Goal: Task Accomplishment & Management: Complete application form

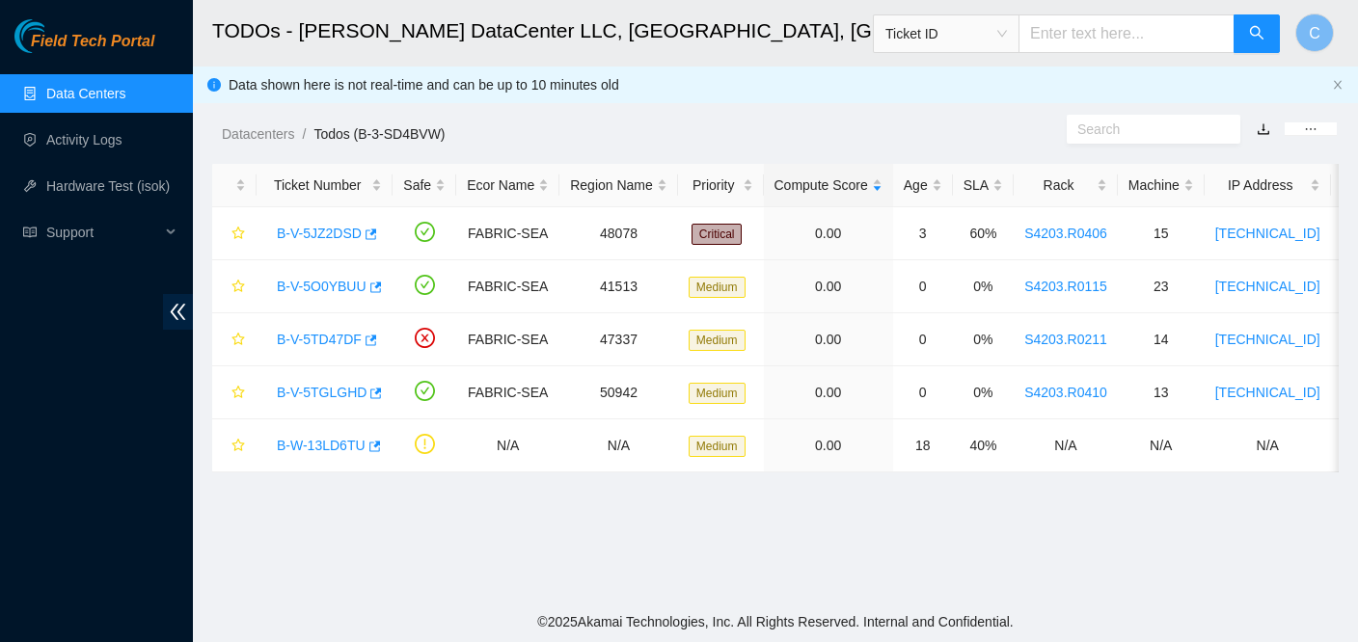
scroll to position [406, 0]
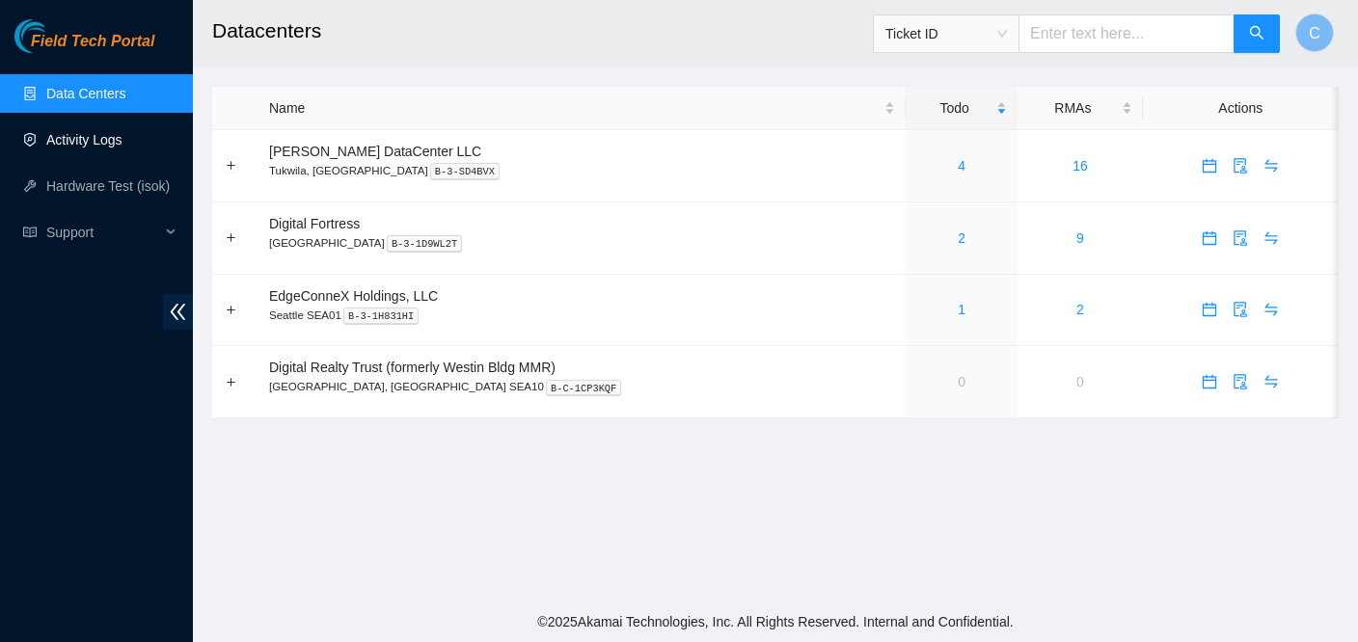
click at [89, 148] on link "Activity Logs" at bounding box center [84, 139] width 76 height 15
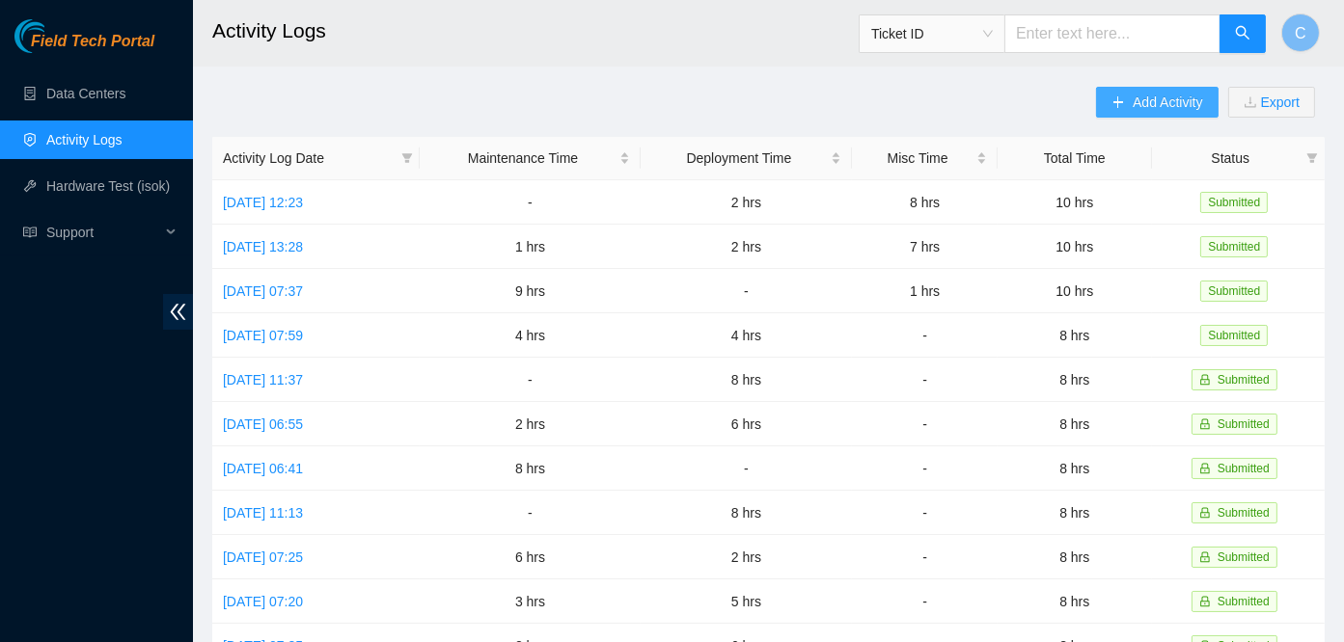
click at [1125, 102] on button "Add Activity" at bounding box center [1157, 102] width 122 height 31
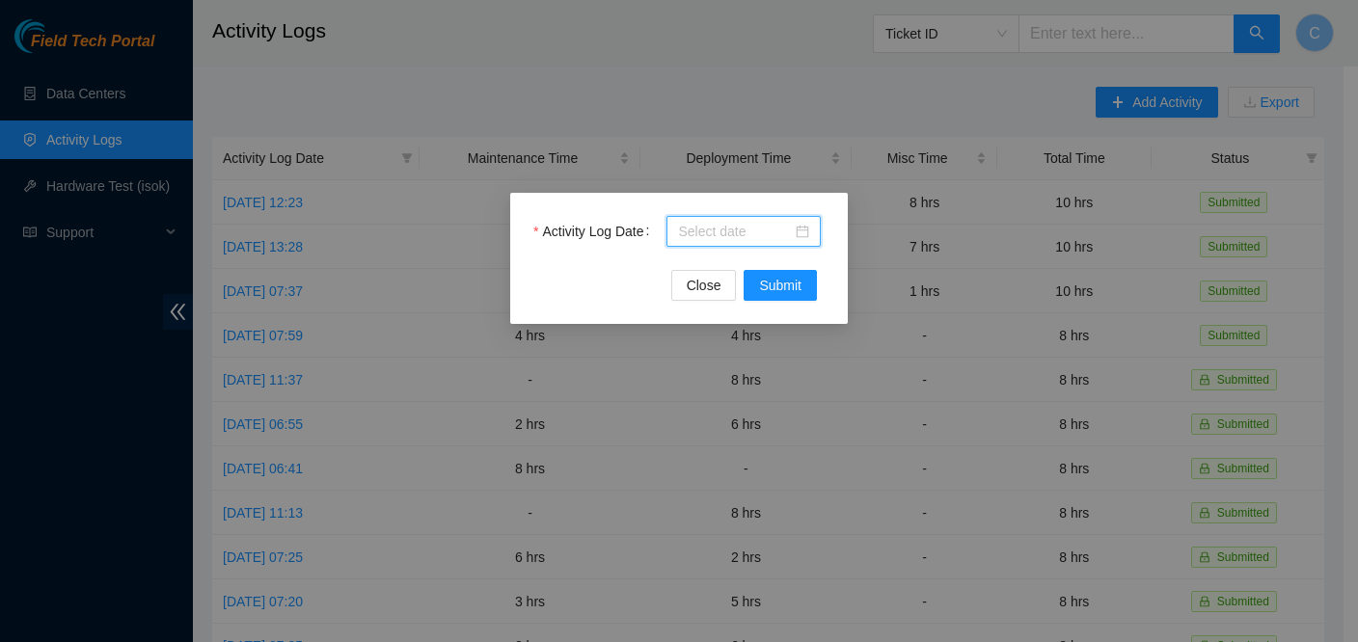
click at [717, 232] on input "Activity Log Date" at bounding box center [735, 231] width 114 height 21
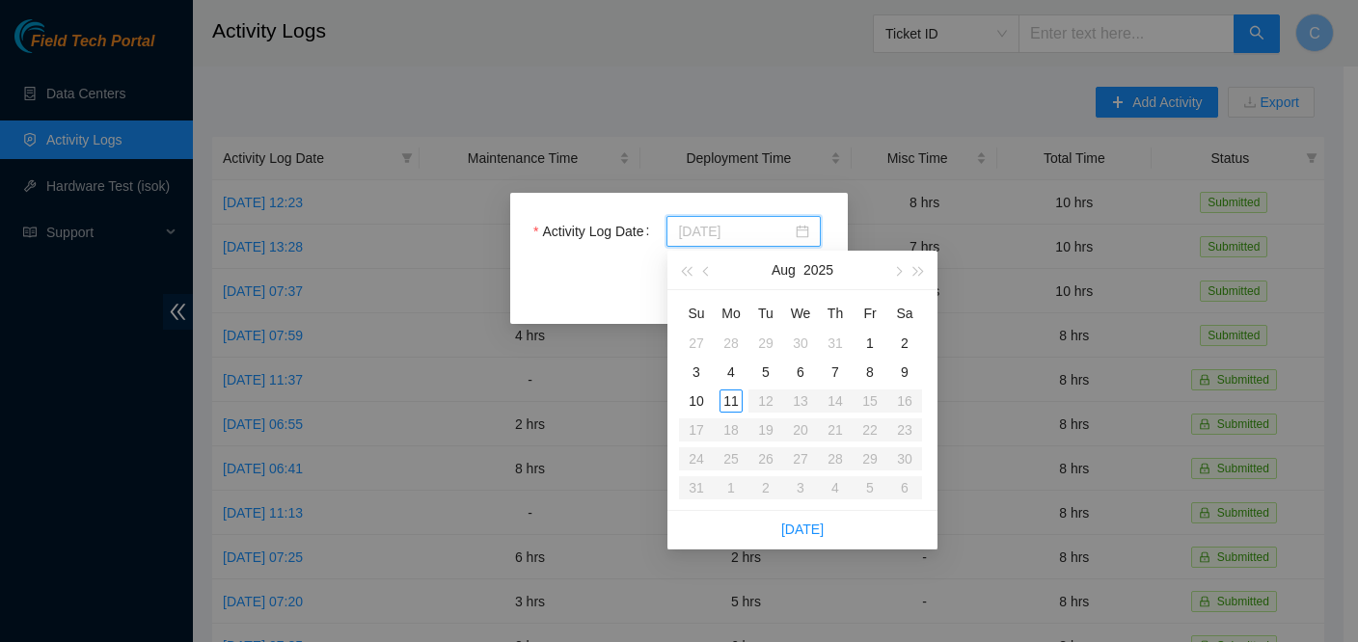
type input "[DATE]"
click at [733, 406] on div "11" at bounding box center [731, 401] width 23 height 23
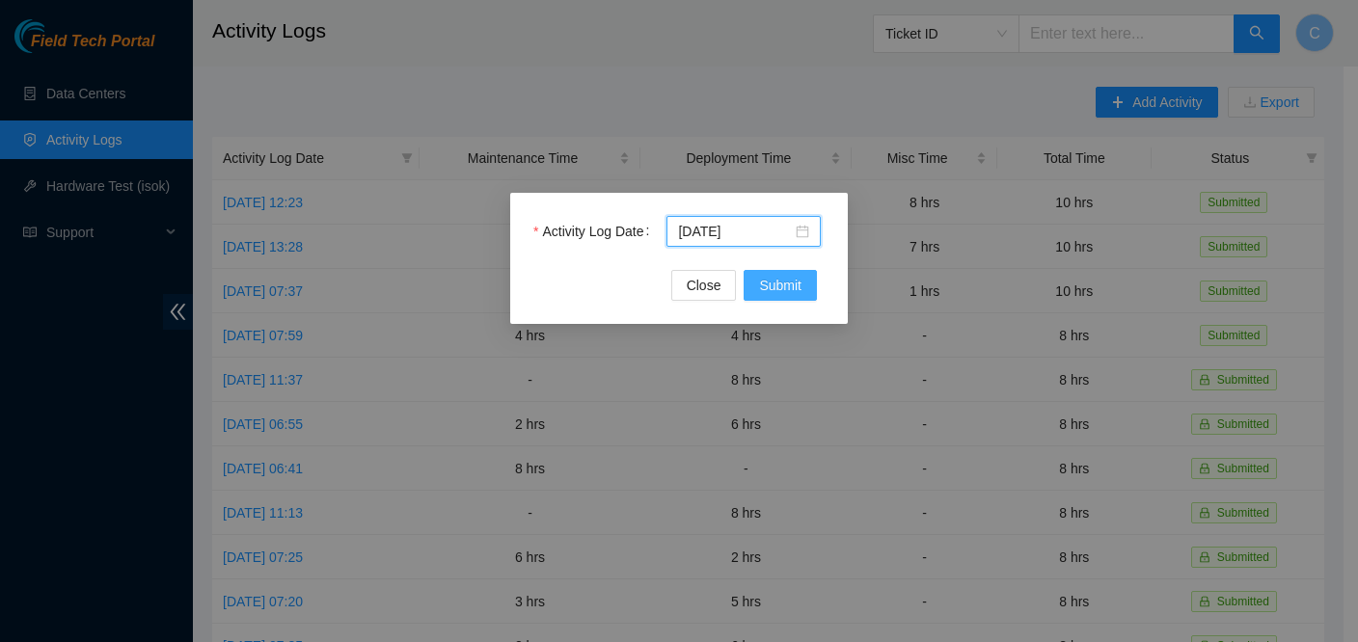
click at [788, 280] on span "Submit" at bounding box center [780, 285] width 42 height 21
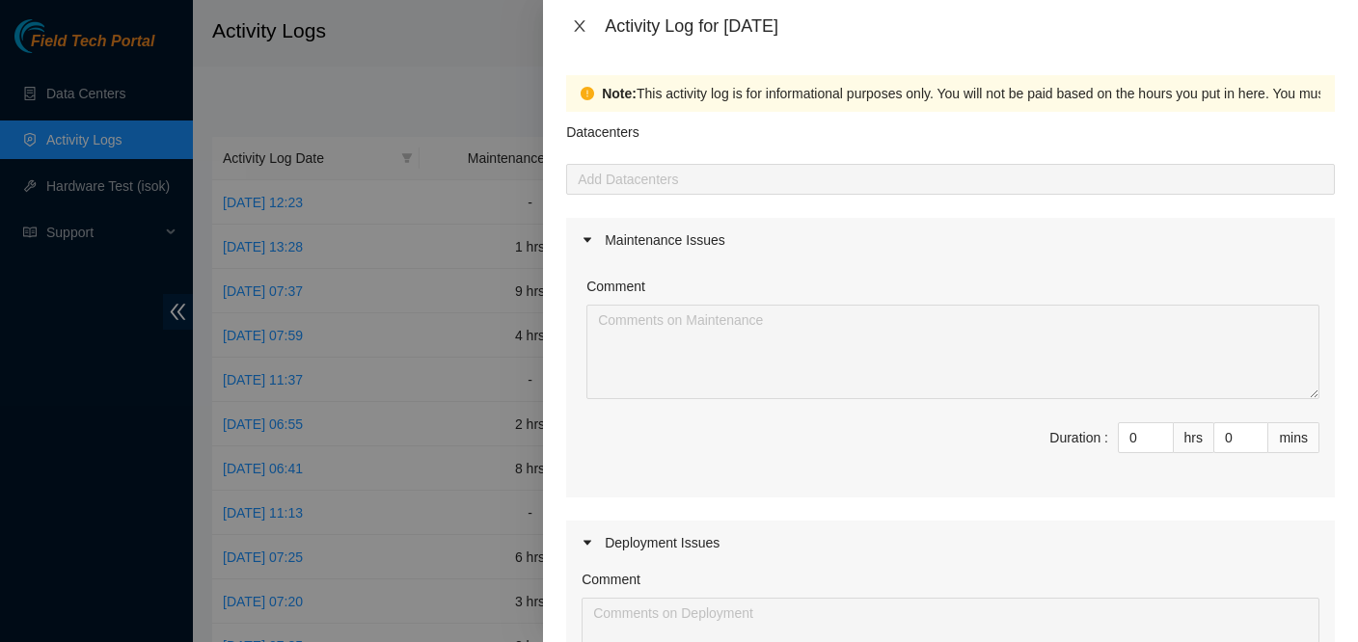
click at [573, 22] on icon "close" at bounding box center [579, 25] width 15 height 15
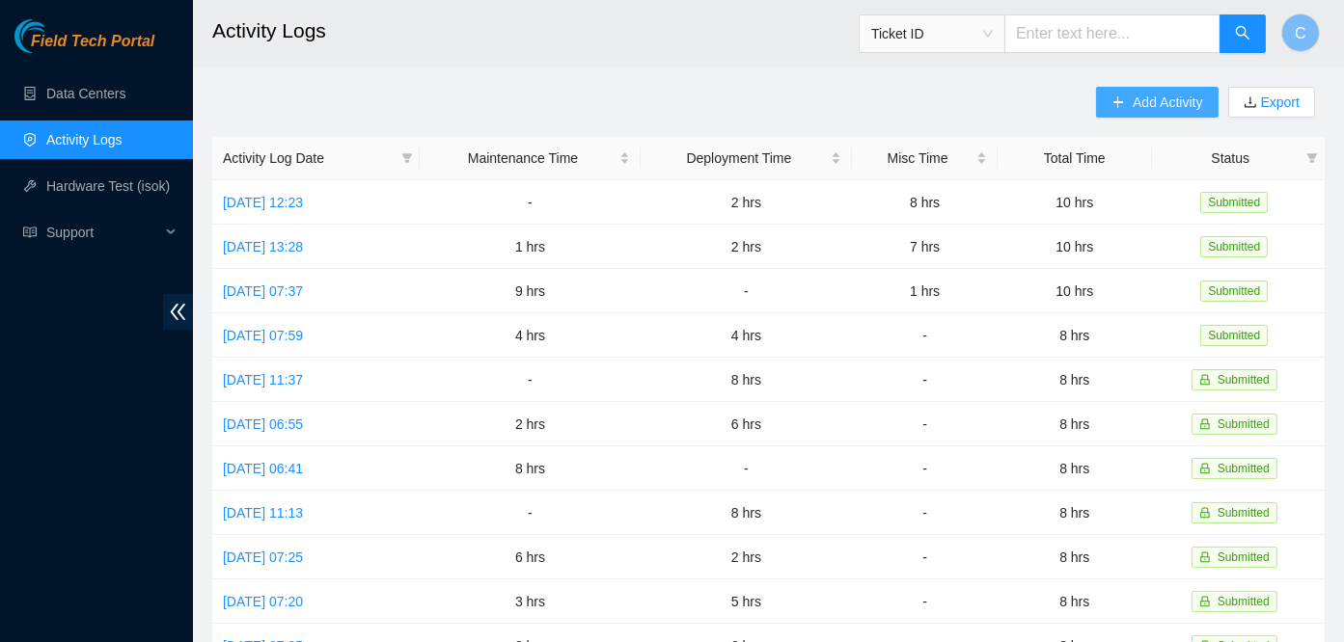
click at [1127, 92] on button "Add Activity" at bounding box center [1157, 102] width 122 height 31
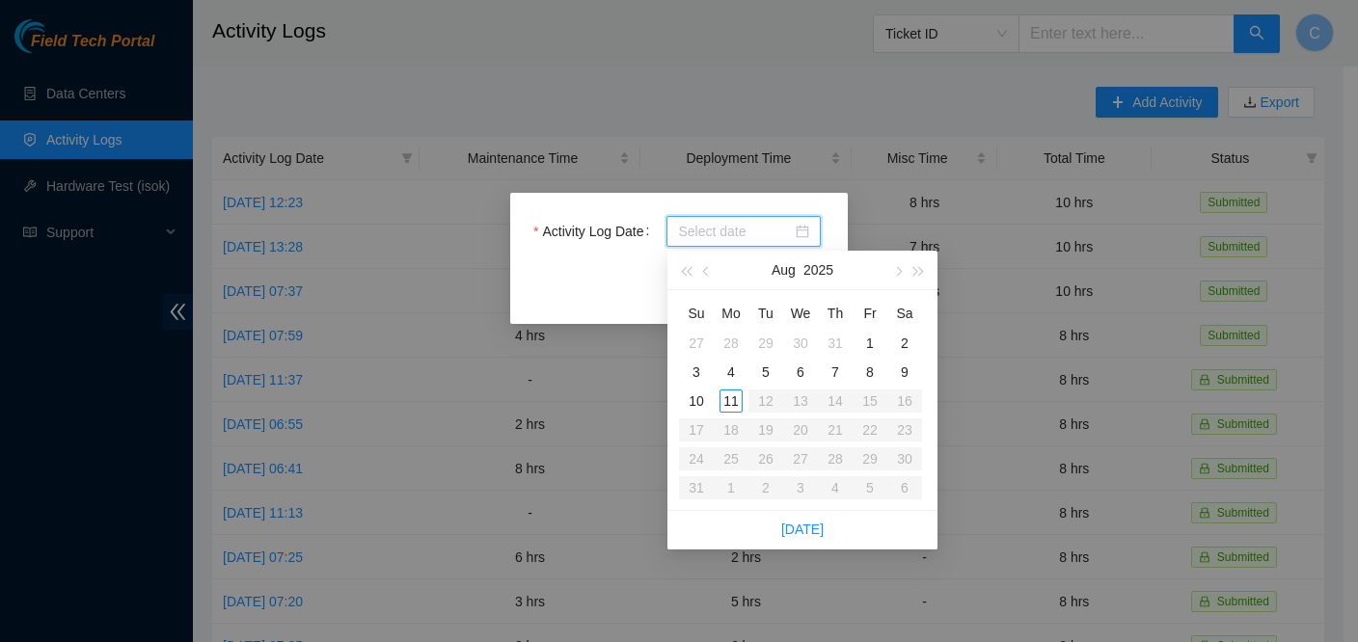
click at [741, 232] on input "Activity Log Date" at bounding box center [735, 231] width 114 height 21
type input "2025-08-11"
click at [731, 402] on div "11" at bounding box center [731, 401] width 23 height 23
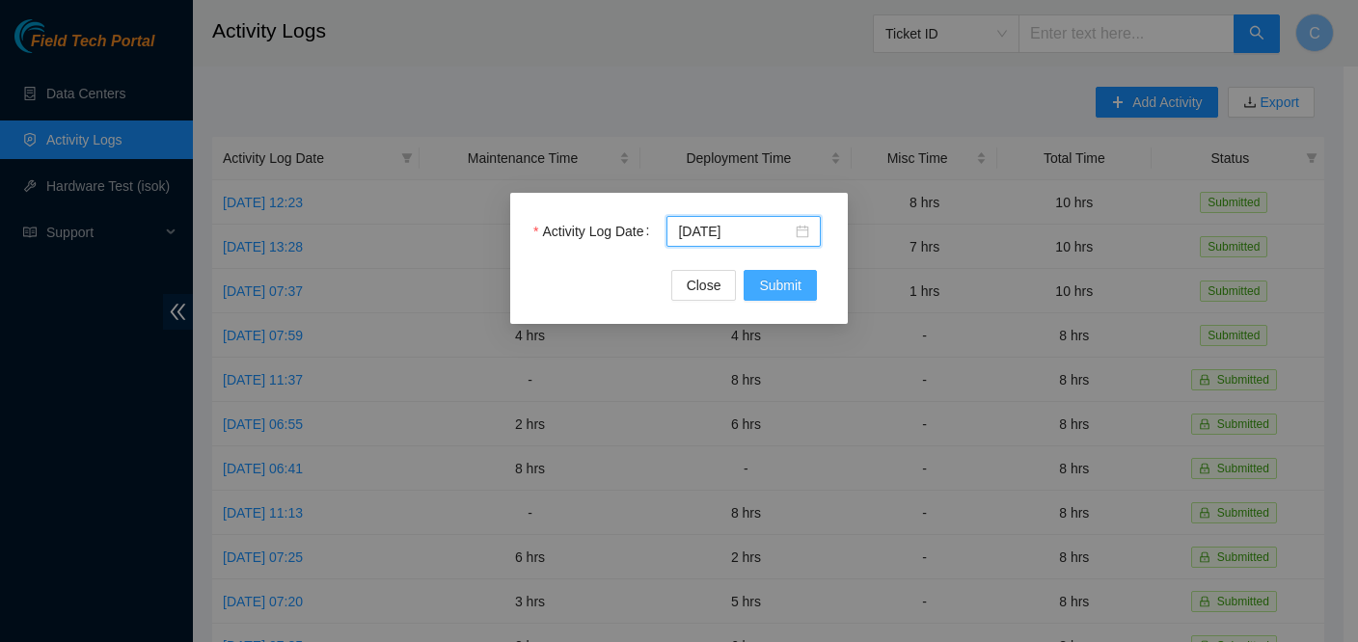
click at [784, 289] on span "Submit" at bounding box center [780, 285] width 42 height 21
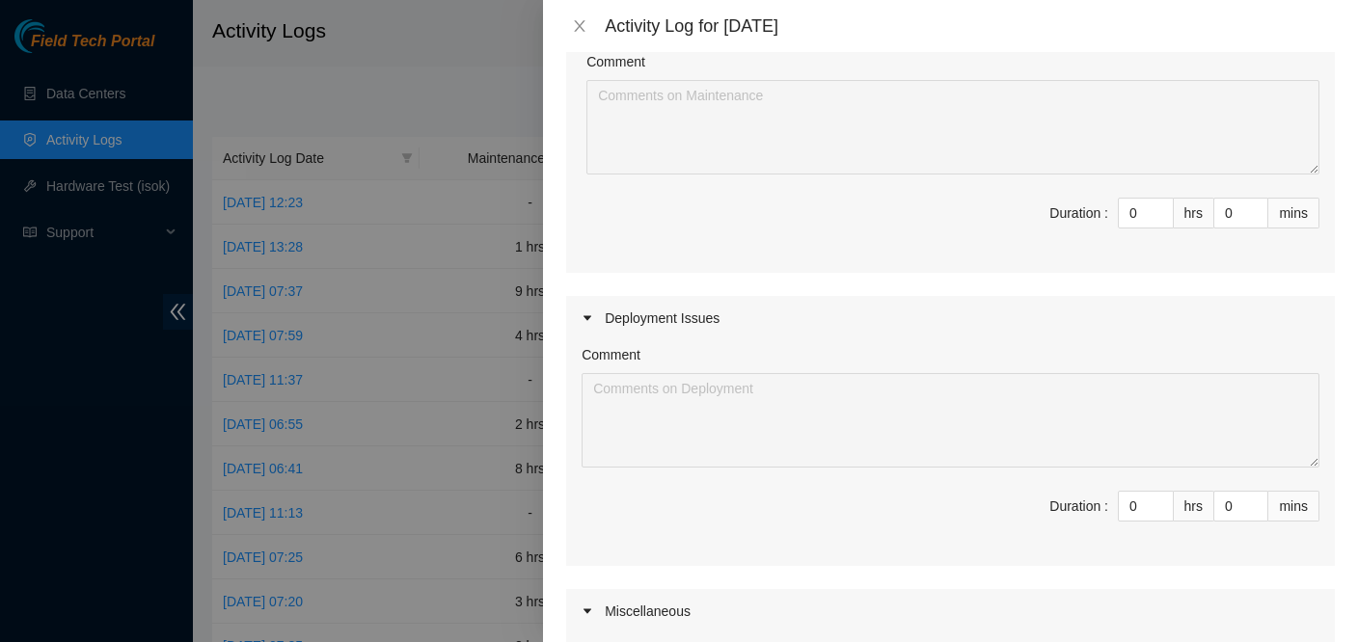
scroll to position [289, 0]
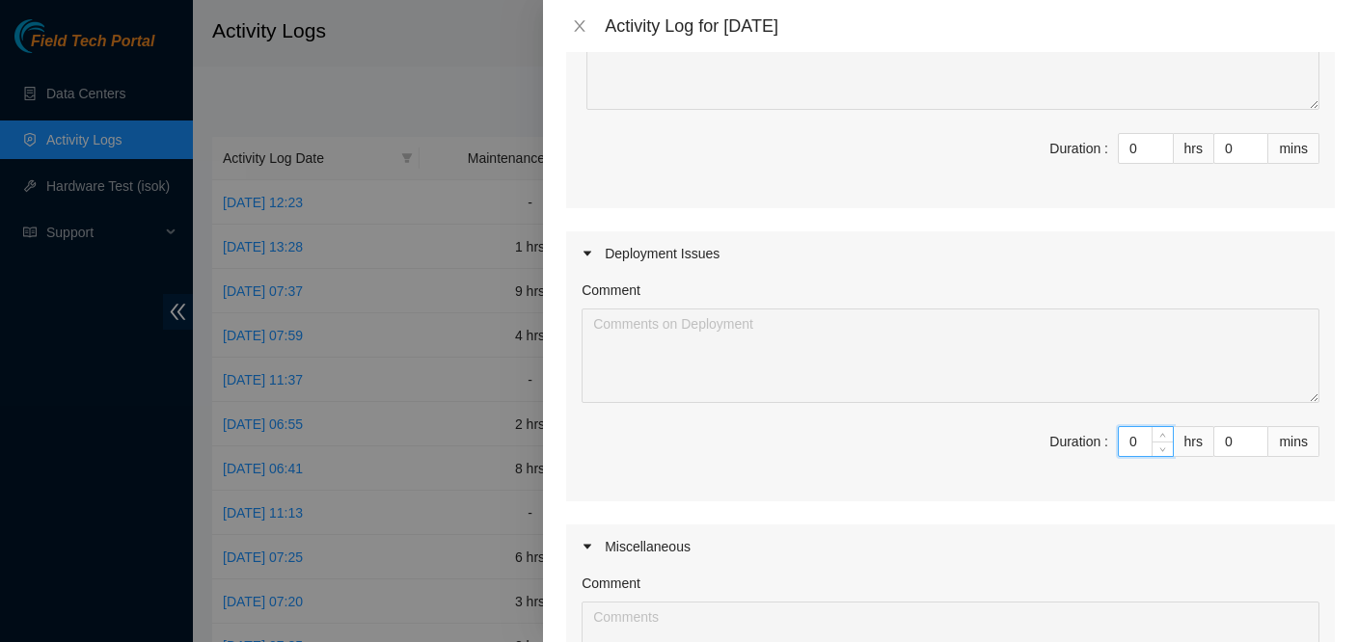
drag, startPoint x: 1125, startPoint y: 429, endPoint x: 1101, endPoint y: 452, distance: 33.4
click at [1101, 452] on span "Duration : 0 hrs 0 mins" at bounding box center [951, 453] width 738 height 54
type input "8"
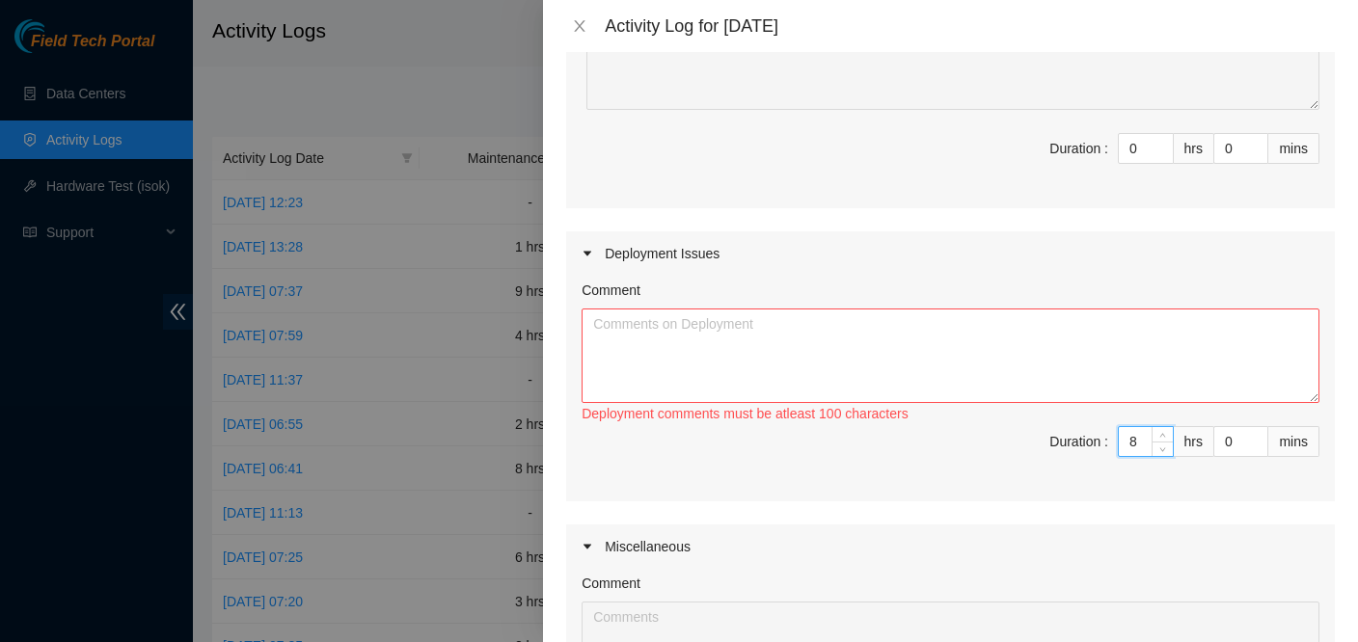
type input "8"
click at [677, 344] on textarea "Comment" at bounding box center [951, 356] width 738 height 95
paste textarea "You 8/11/2025 1:08 PM • Cable flag labels SDC53-C-R7C2 r10a.tor112.sea01.fab p.…"
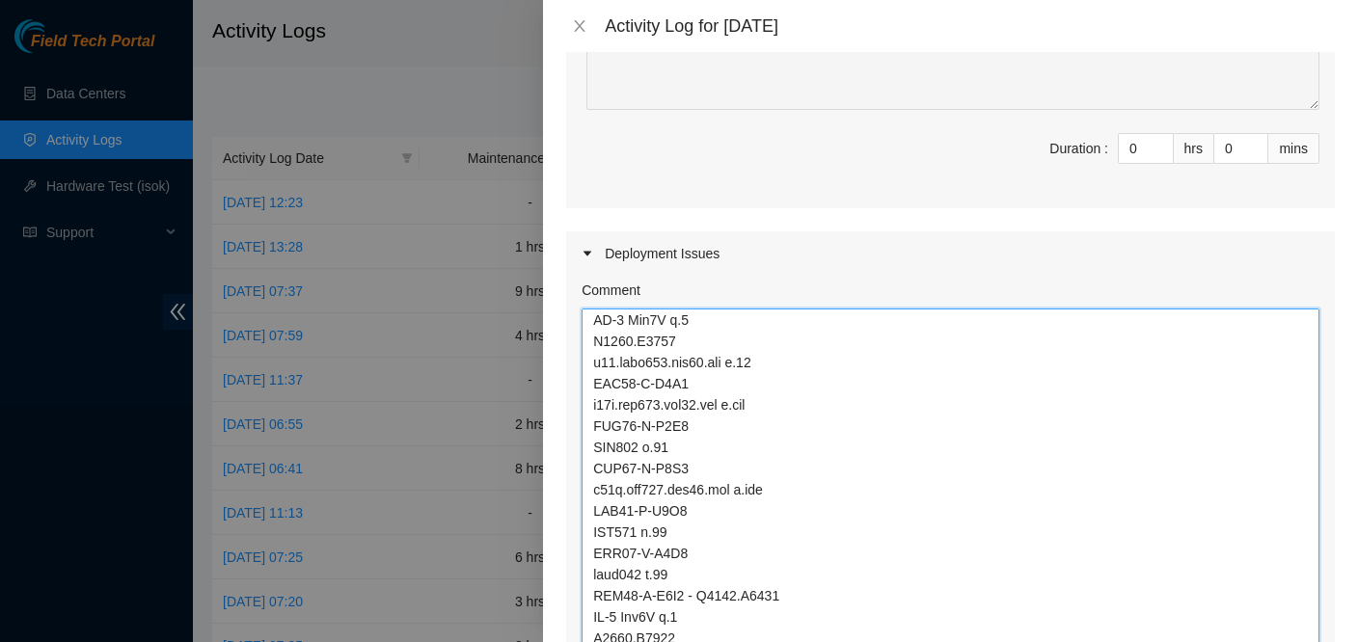
drag, startPoint x: 1297, startPoint y: 395, endPoint x: 1170, endPoint y: 795, distance: 419.8
click at [1170, 642] on html "Field Tech Portal Data Centers Activity Logs Hardware Test (isok) Support Activ…" at bounding box center [679, 321] width 1358 height 642
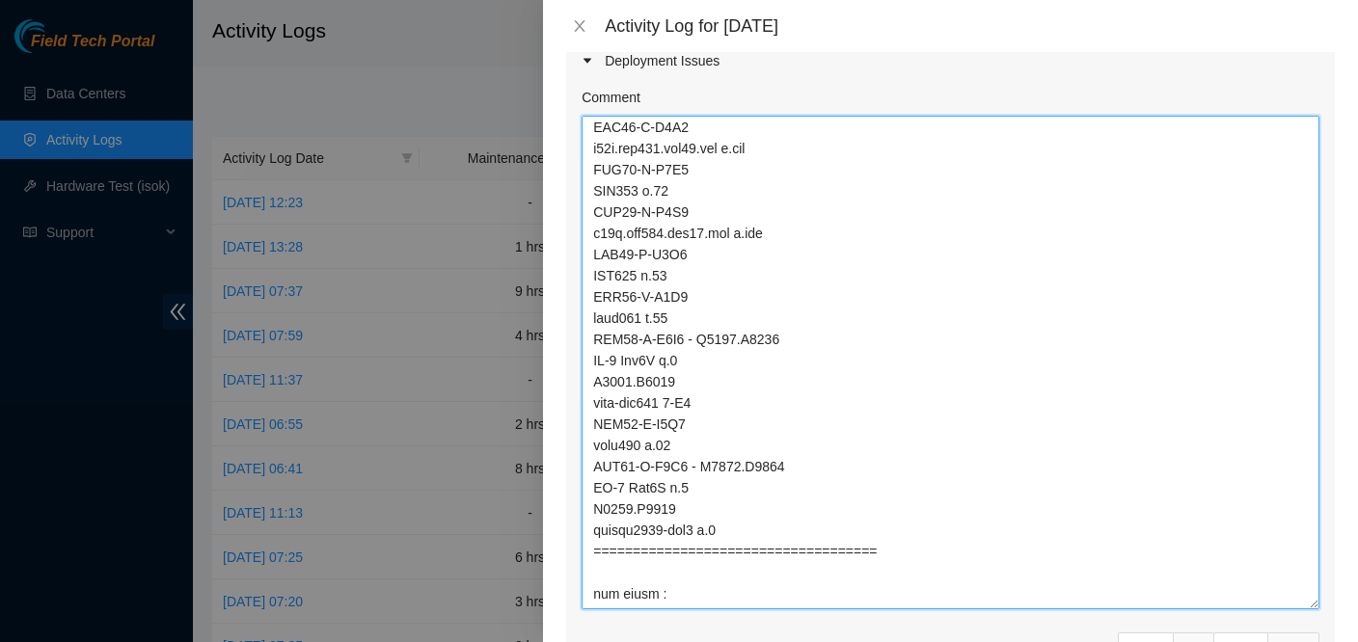
scroll to position [1122, 0]
paste textarea "8/11/2025 1:09 PM • SDC53-C-R7C2 r10a.tor112.sea01.fab p.1 SDC53-C-R8C9 - S4203…"
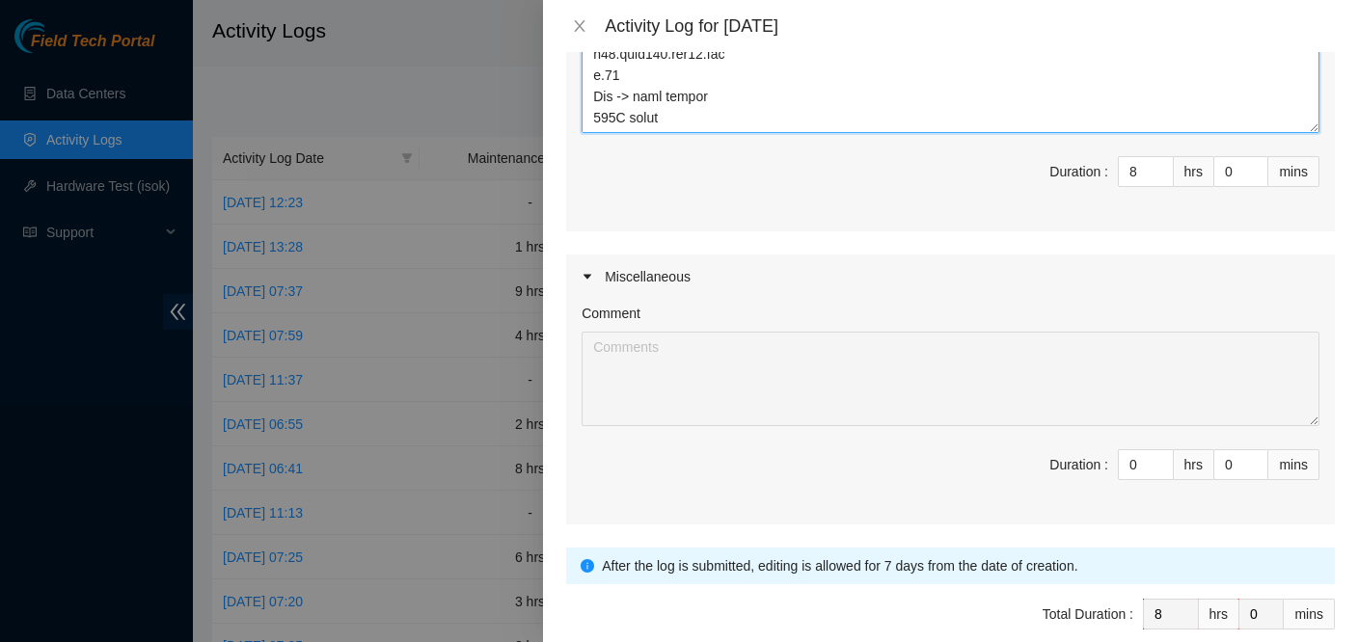
scroll to position [662, 0]
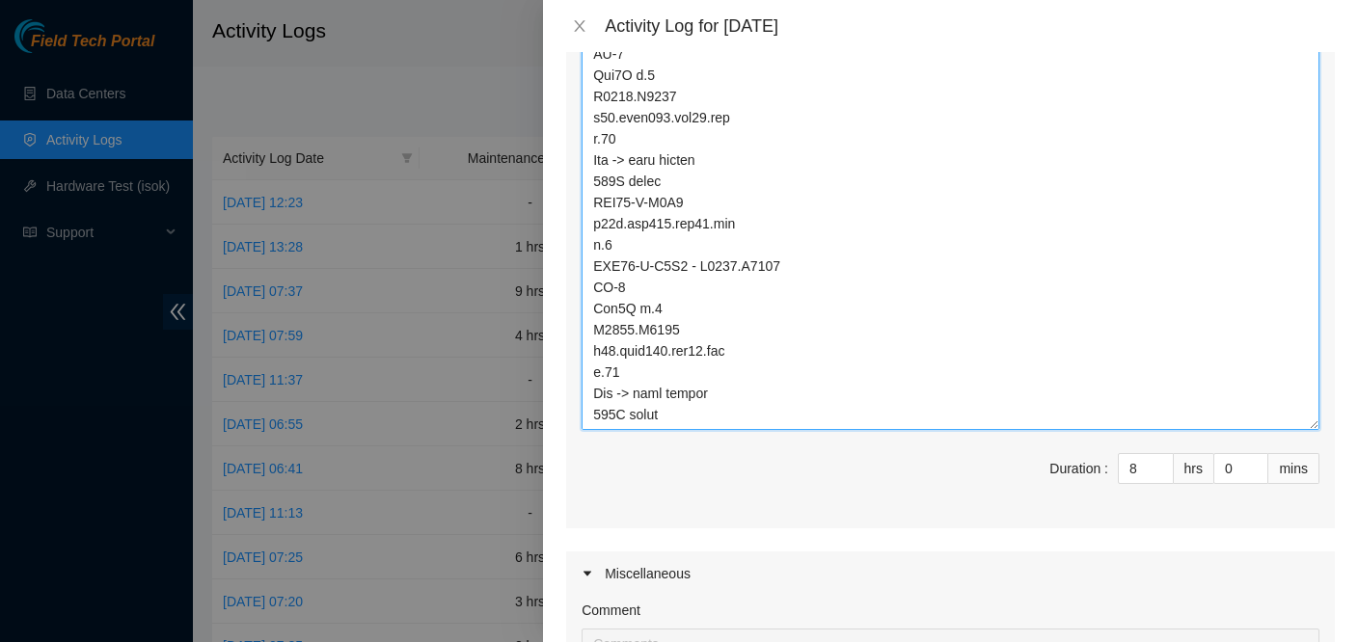
click at [698, 413] on textarea "Comment" at bounding box center [951, 183] width 738 height 494
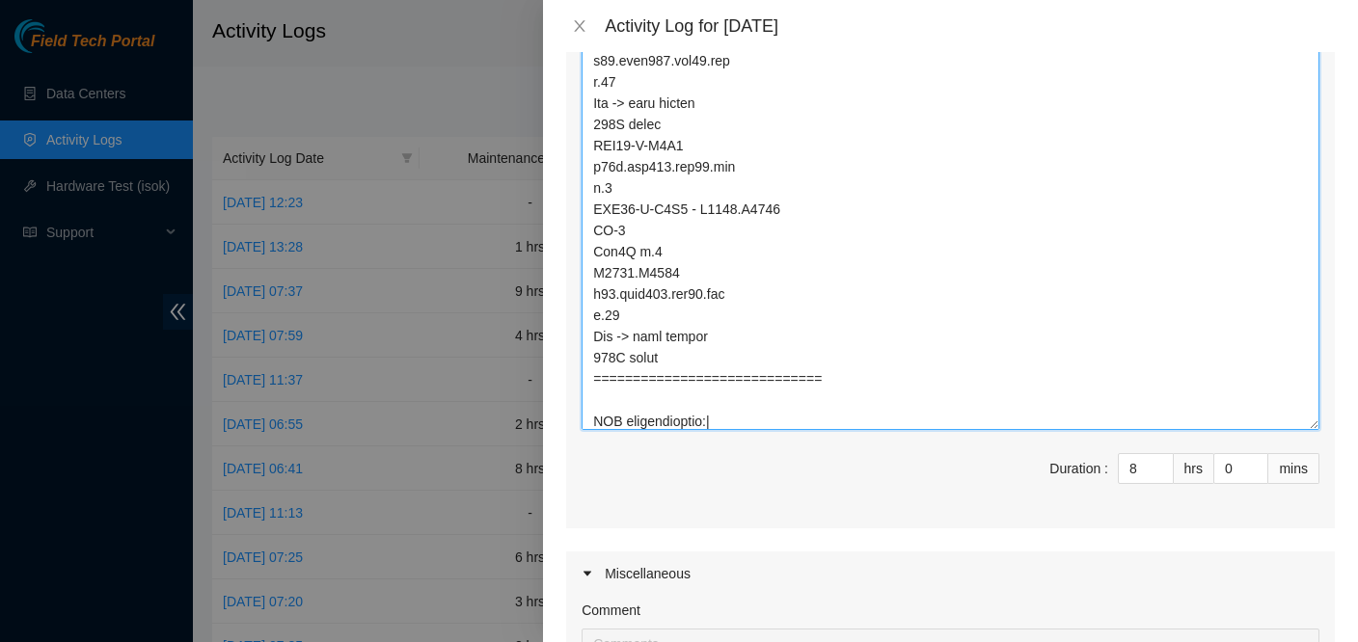
scroll to position [3096, 0]
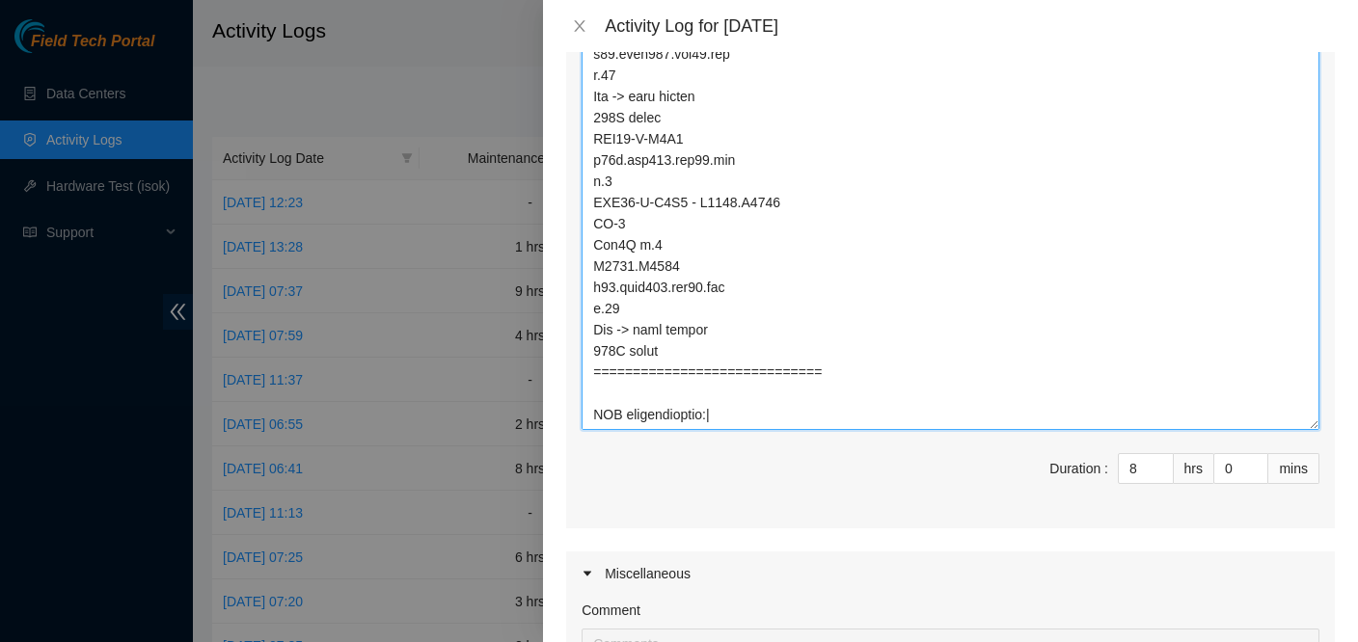
paste textarea "8/11/2025 1:09 PM • <---- NIE un-collapse for instructions NIE DAWILEY Serial# …"
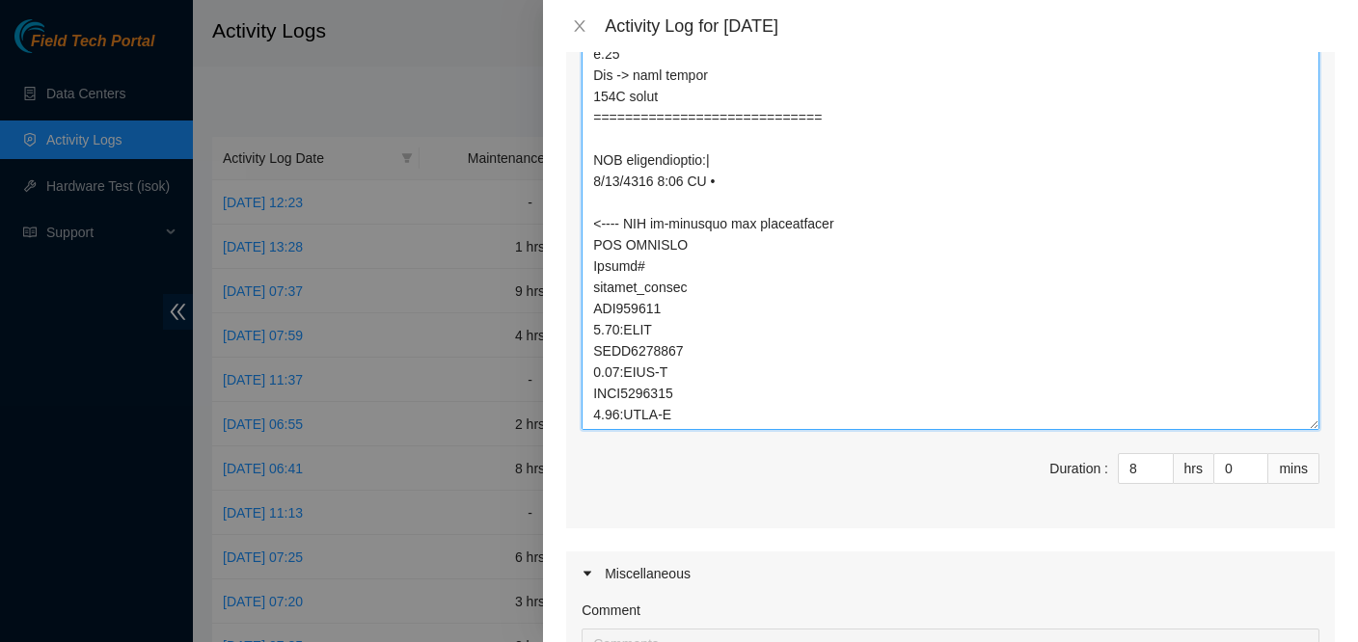
scroll to position [3335, 0]
drag, startPoint x: 714, startPoint y: 159, endPoint x: 595, endPoint y: 159, distance: 118.7
click at [592, 159] on textarea "Comment" at bounding box center [951, 183] width 738 height 494
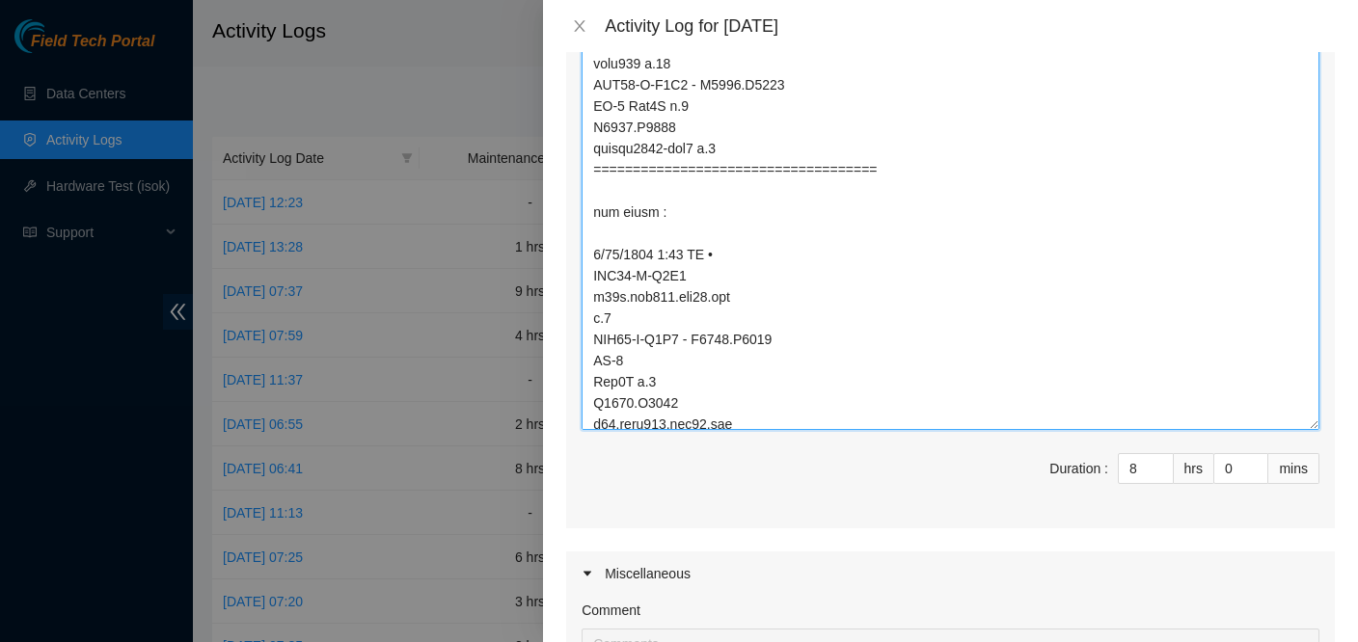
scroll to position [1309, 0]
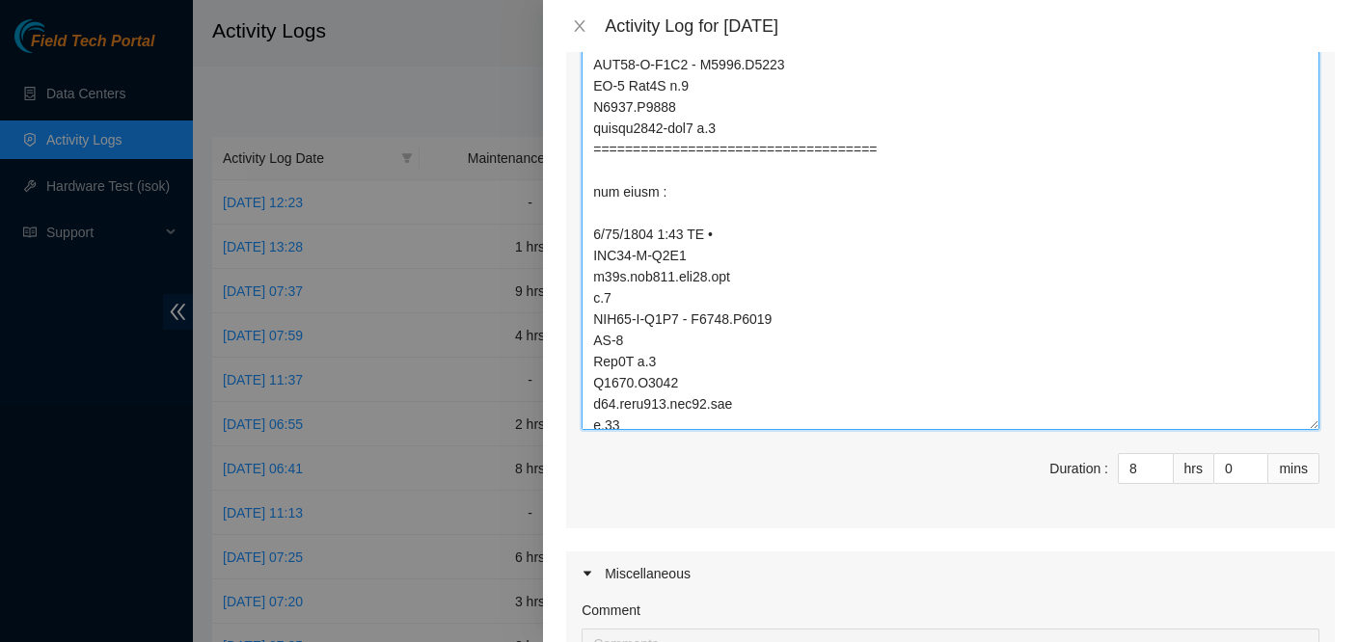
drag, startPoint x: 722, startPoint y: 231, endPoint x: 599, endPoint y: 219, distance: 123.1
click at [599, 219] on textarea "Comment" at bounding box center [951, 183] width 738 height 494
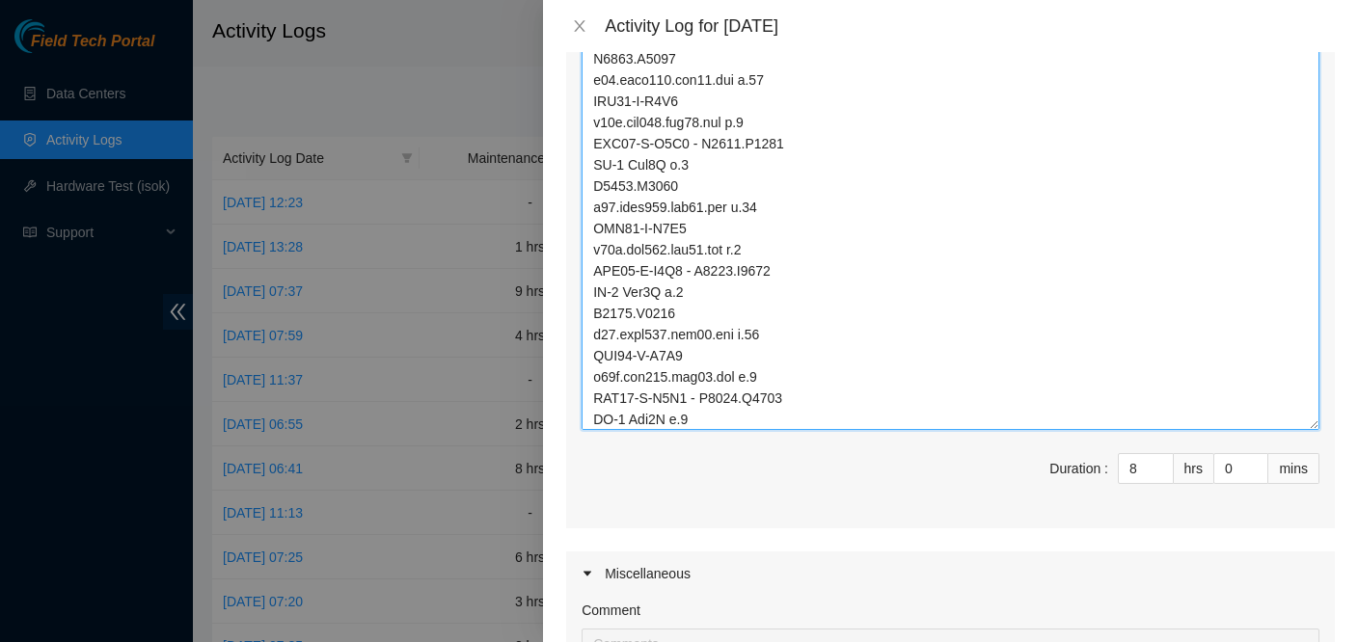
scroll to position [0, 0]
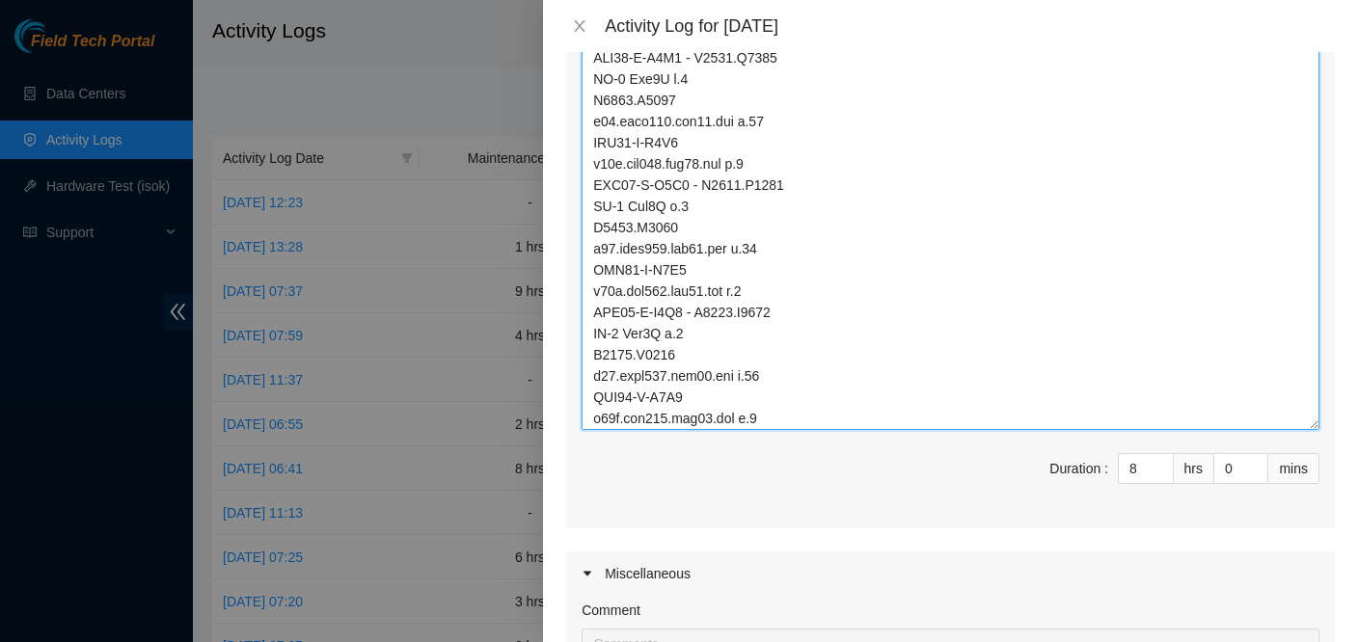
drag, startPoint x: 748, startPoint y: 287, endPoint x: 714, endPoint y: 290, distance: 34.0
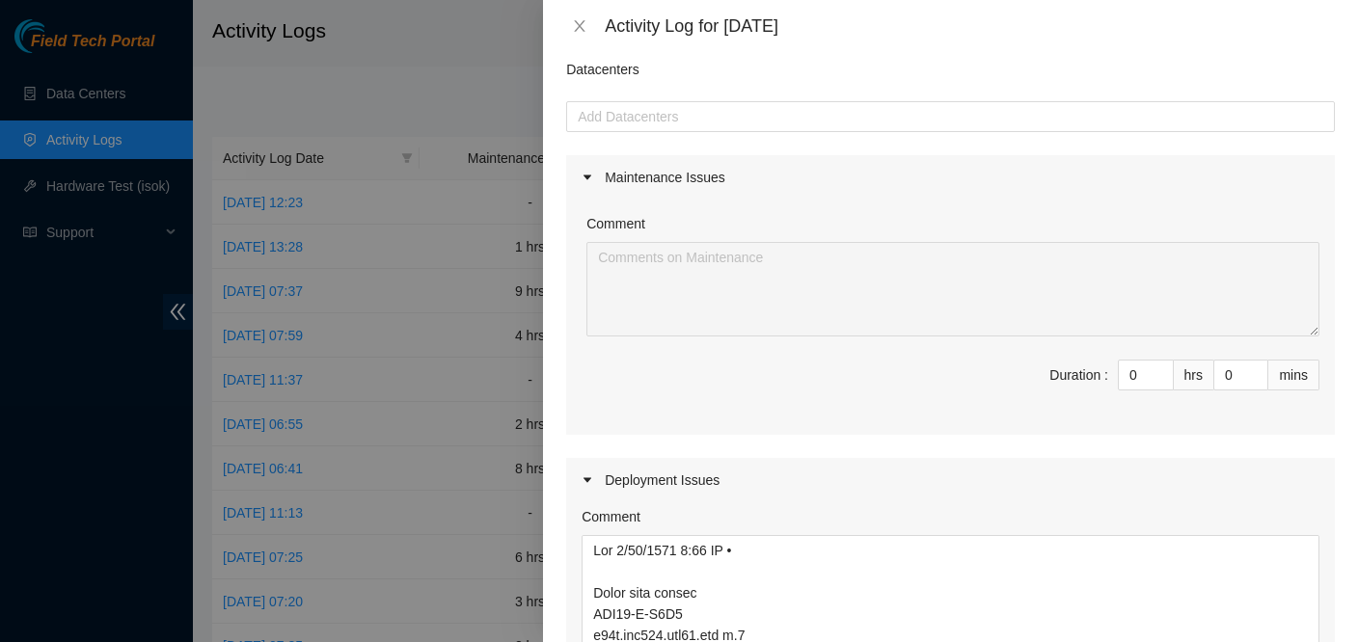
scroll to position [482, 0]
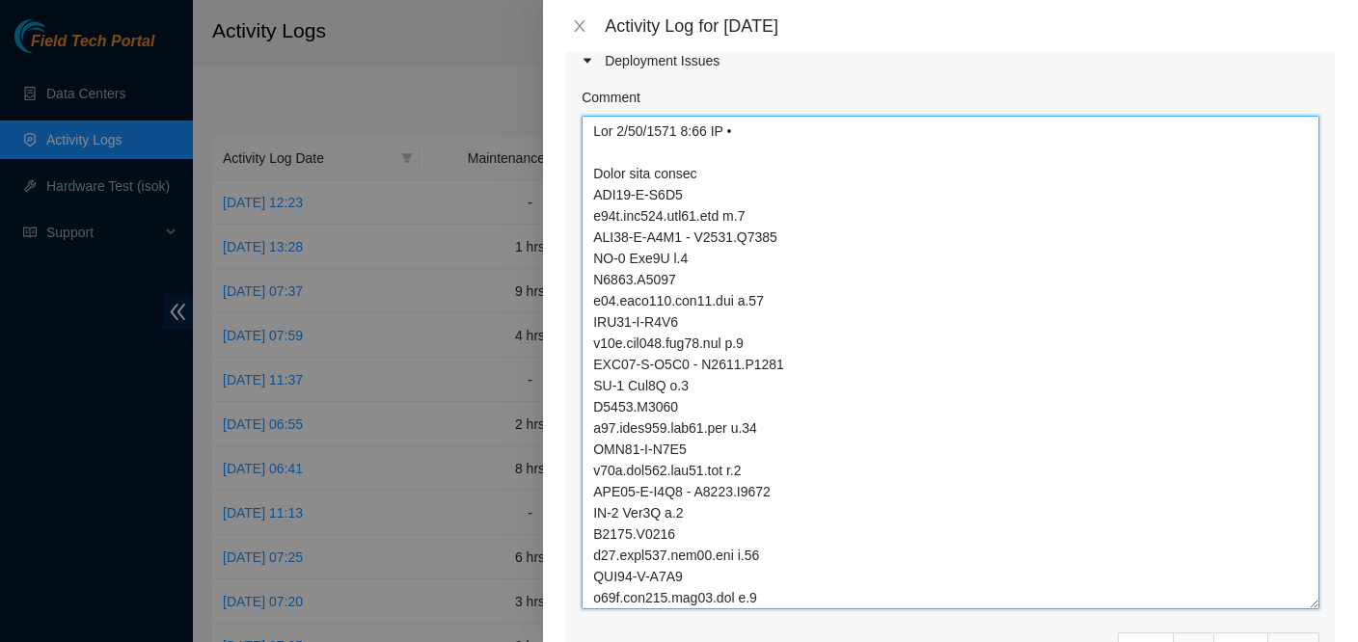
drag, startPoint x: 747, startPoint y: 136, endPoint x: 587, endPoint y: 125, distance: 159.5
click at [587, 125] on textarea "Comment" at bounding box center [951, 363] width 738 height 494
click at [625, 124] on textarea "Comment" at bounding box center [951, 363] width 738 height 494
click at [631, 129] on textarea "Comment" at bounding box center [951, 363] width 738 height 494
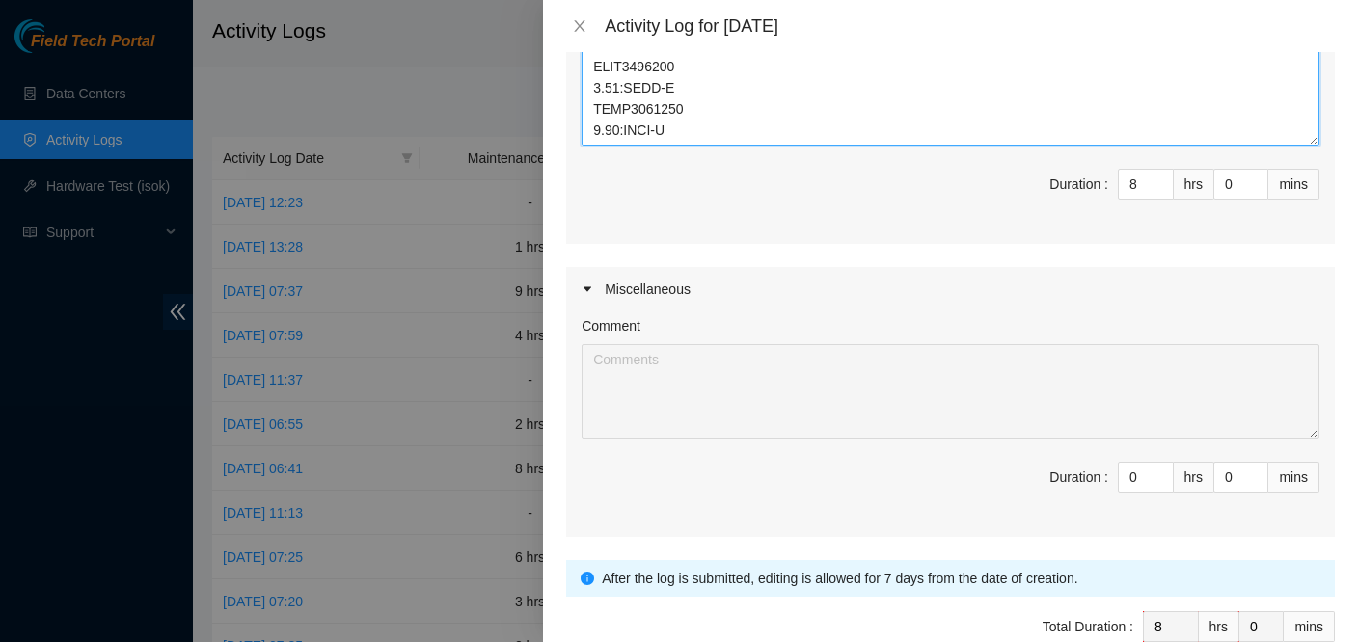
scroll to position [662, 0]
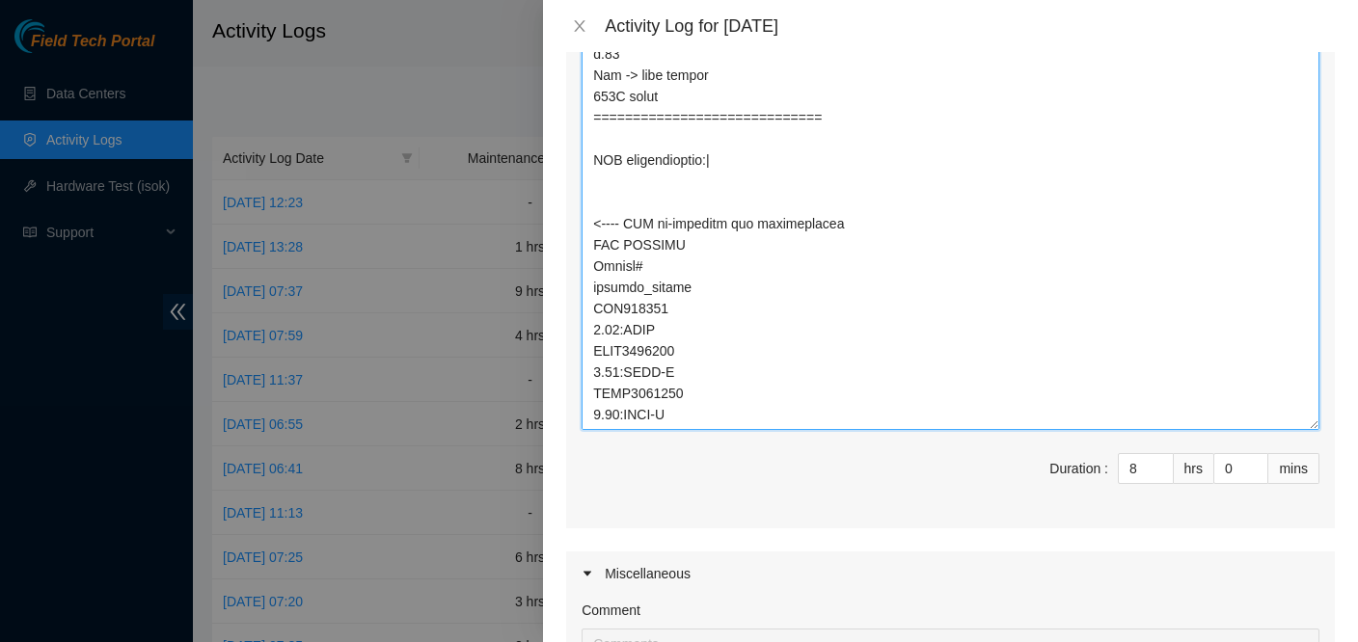
click at [668, 411] on textarea "Comment" at bounding box center [951, 183] width 738 height 494
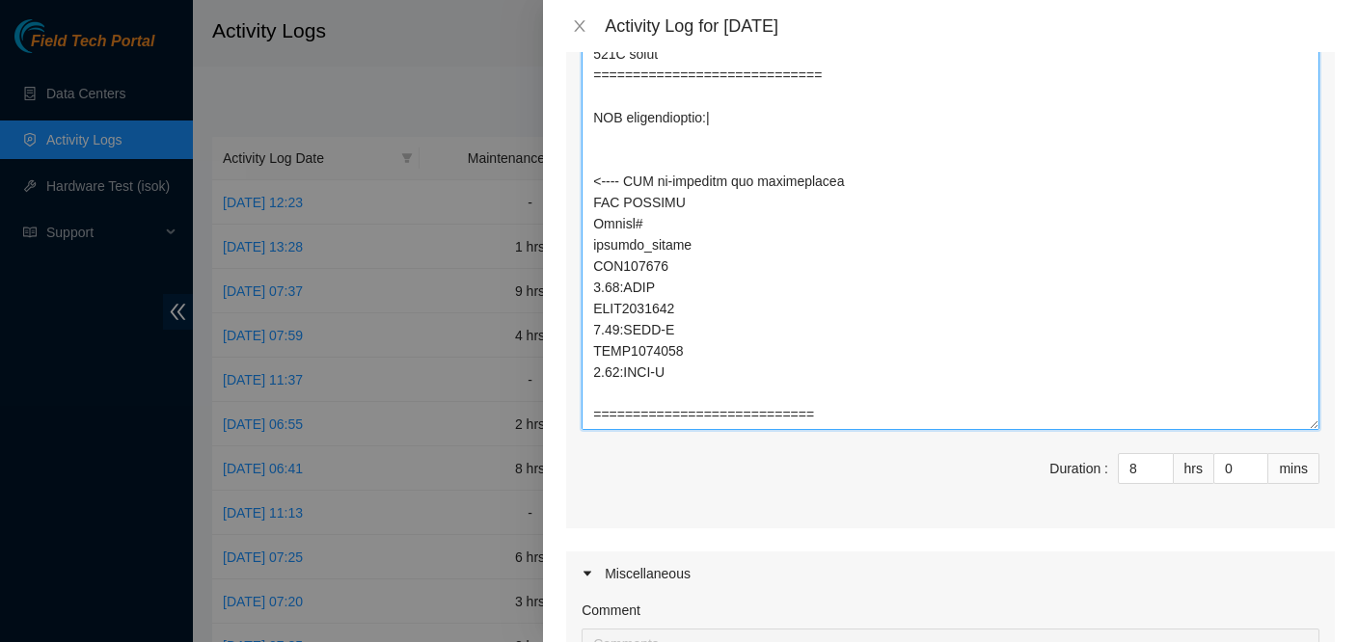
scroll to position [3372, 0]
paste textarea "8/11/2025 1:10 PM • Adjusted rack railing system, applied server railing system…"
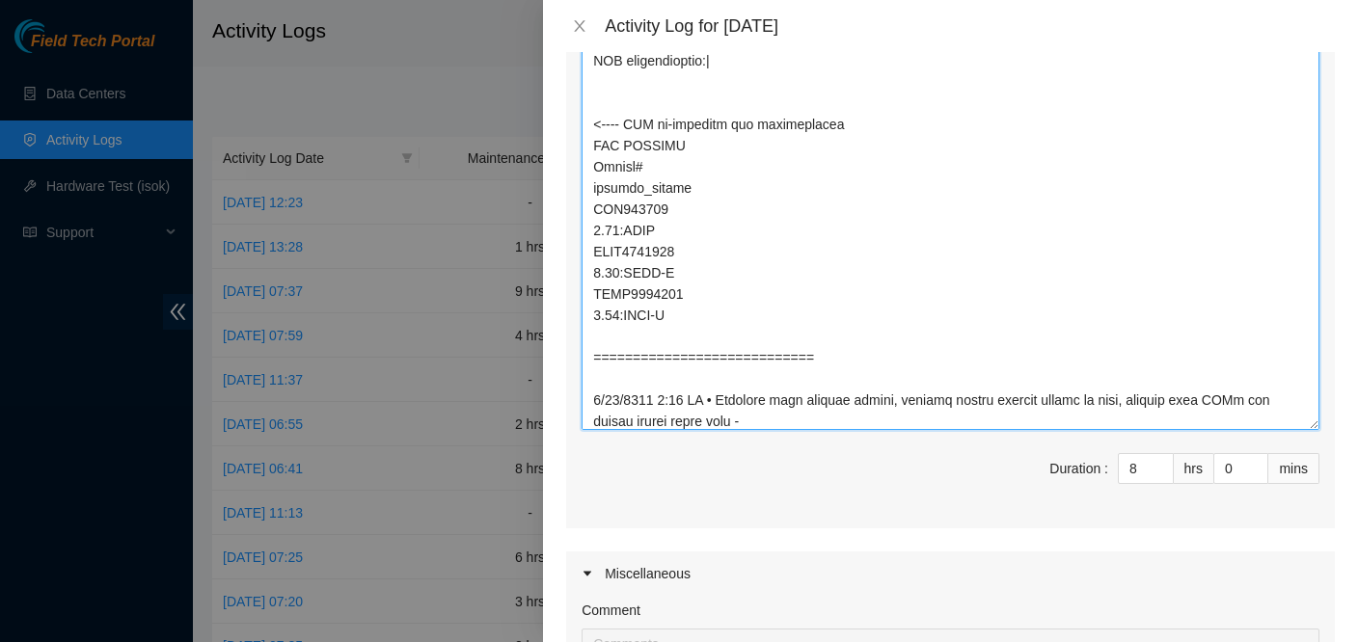
scroll to position [3414, 0]
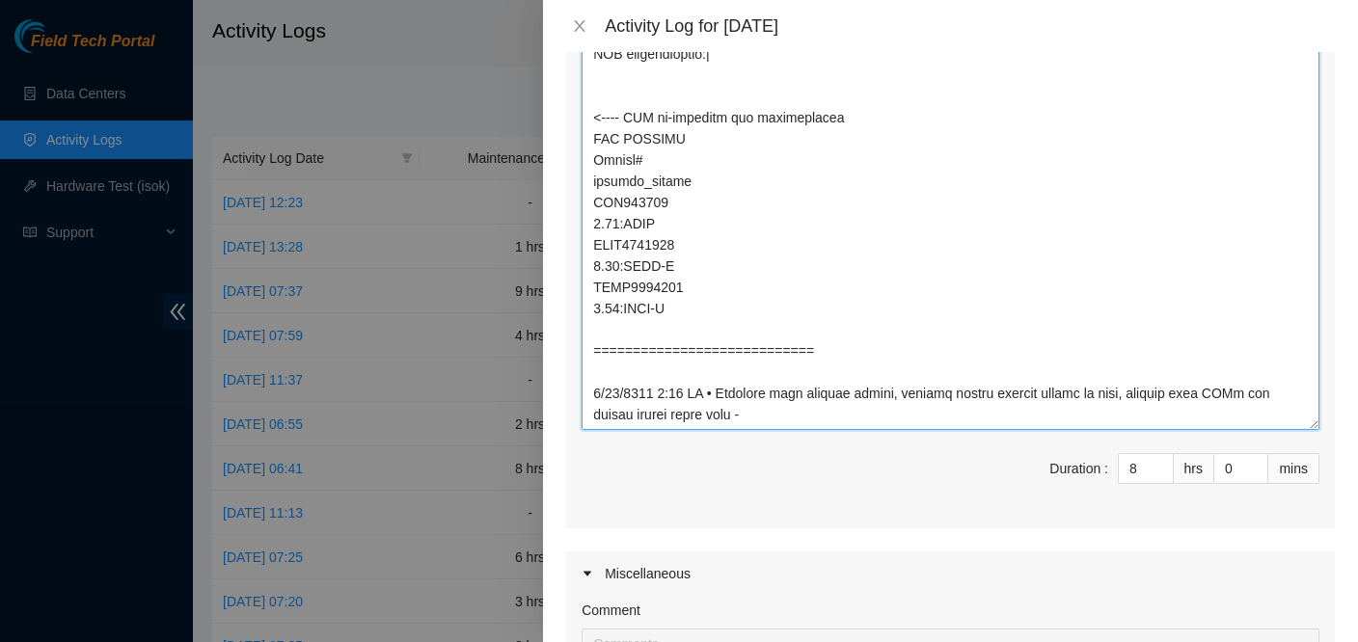
paste textarea "measured rack to PP distance for fiber roll-out, applied labeling to TOR and MG…"
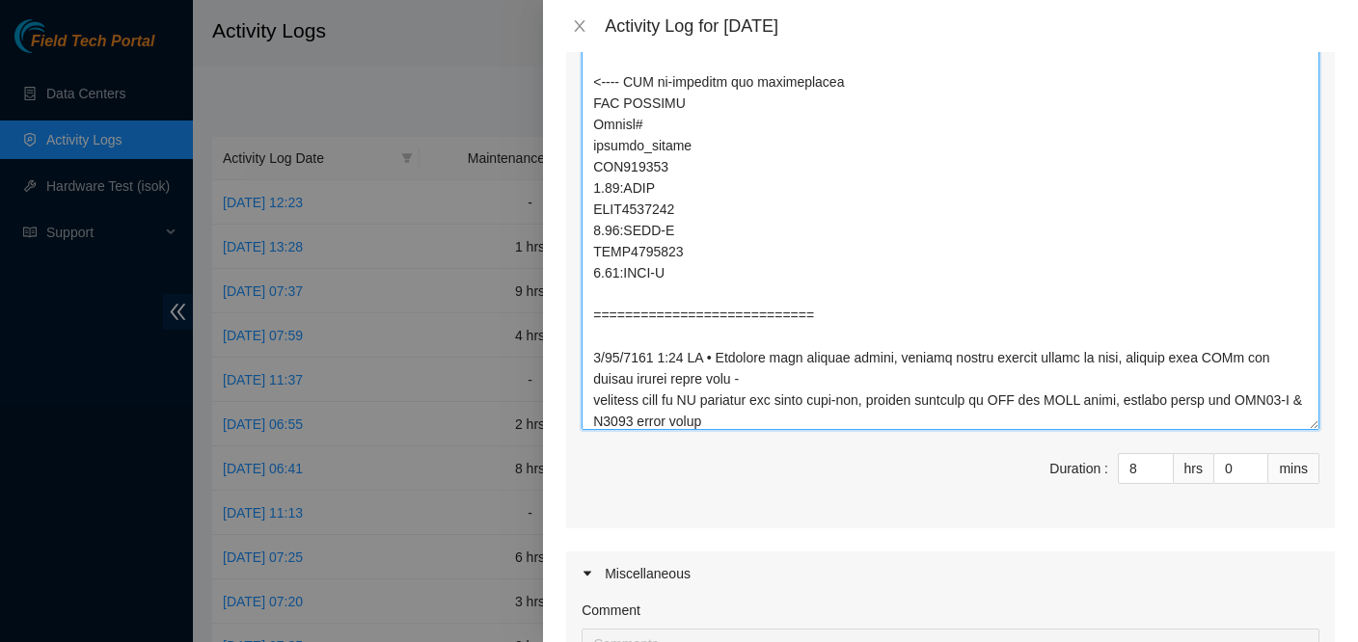
scroll to position [3456, 0]
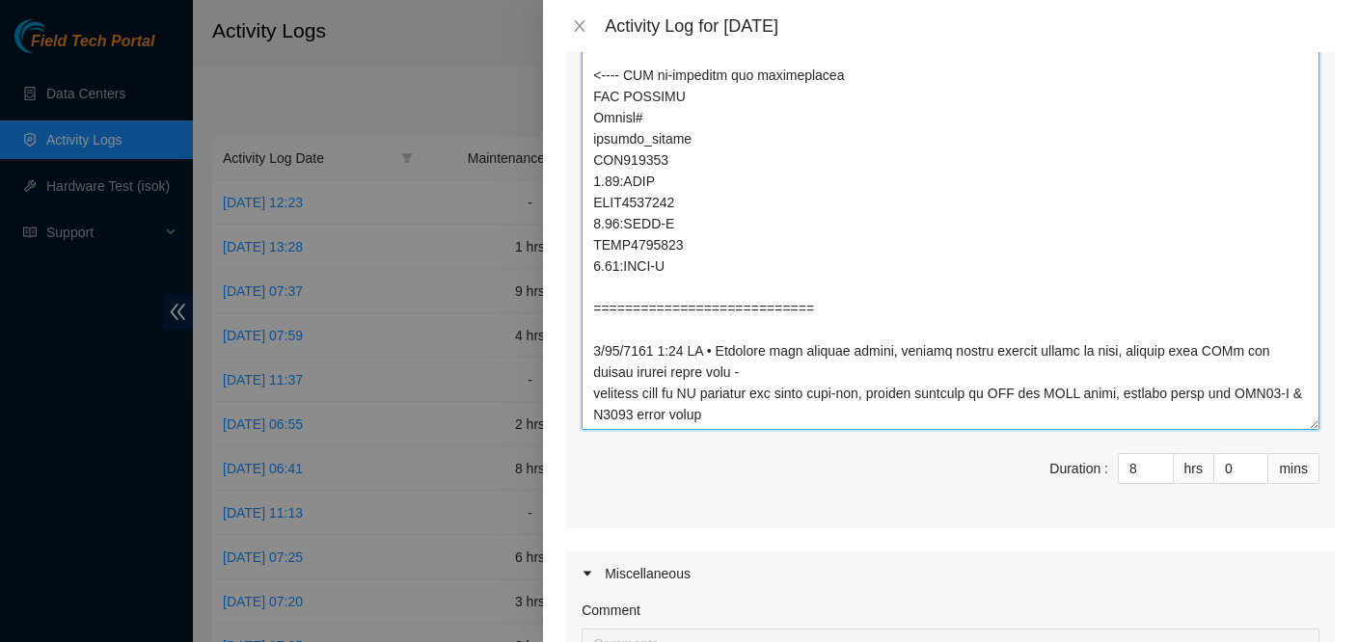
paste textarea "measured rack to PP distance for fiber roll-out, applied labeling to TOR and MG…"
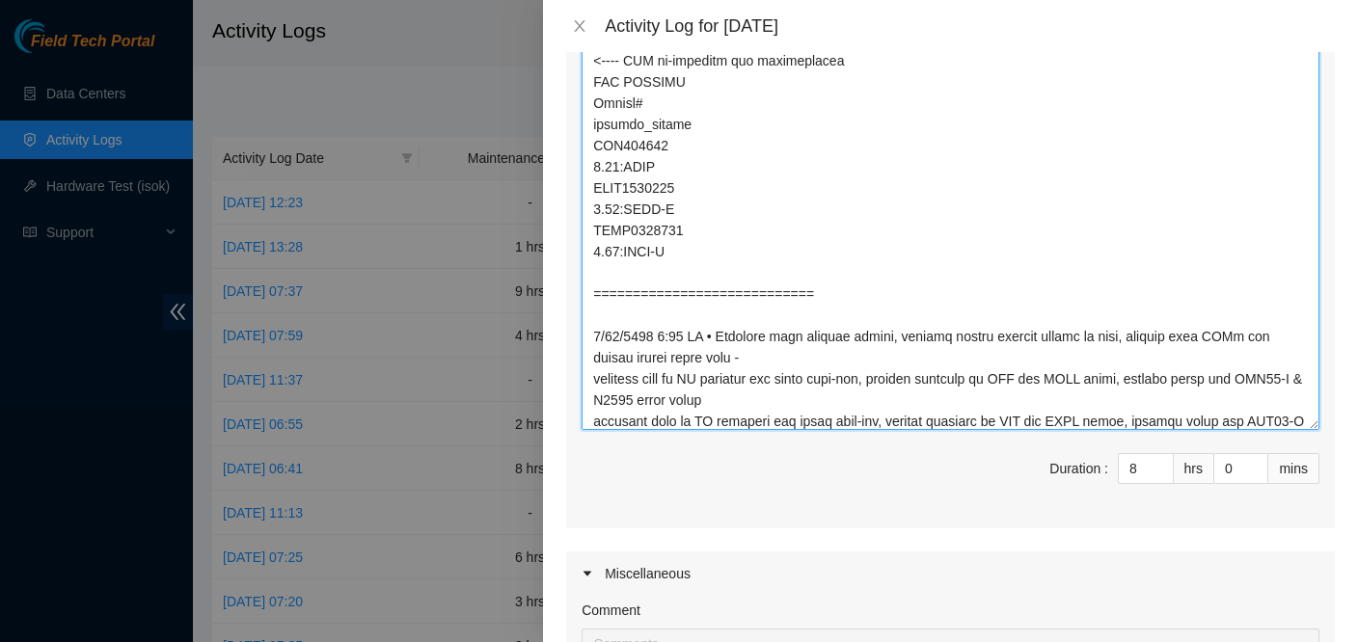
scroll to position [3478, 0]
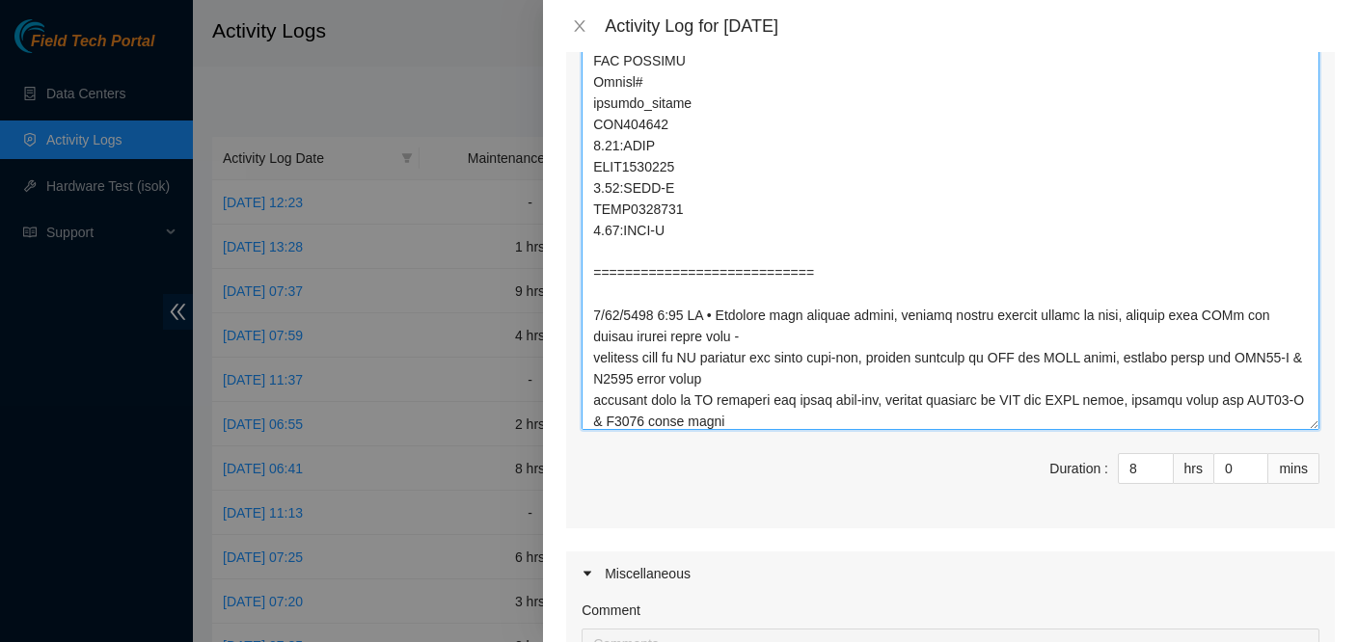
click at [621, 297] on textarea "Comment" at bounding box center [951, 183] width 738 height 494
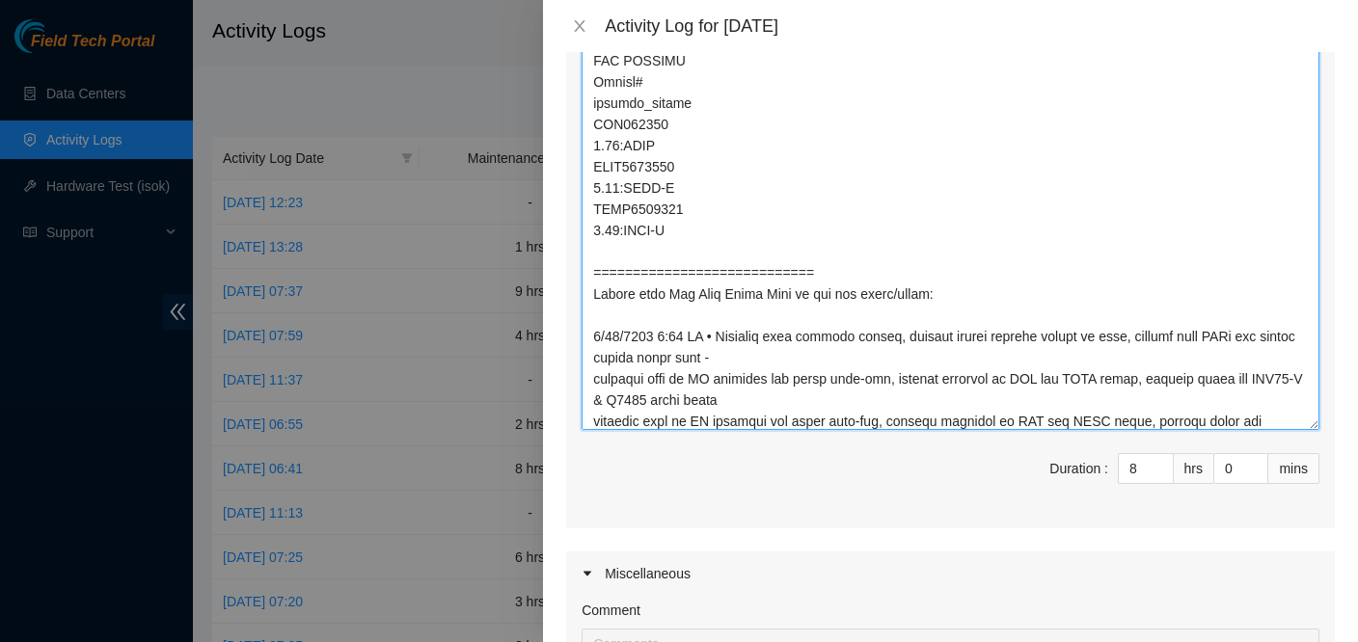
click at [868, 275] on textarea "Comment" at bounding box center [951, 183] width 738 height 494
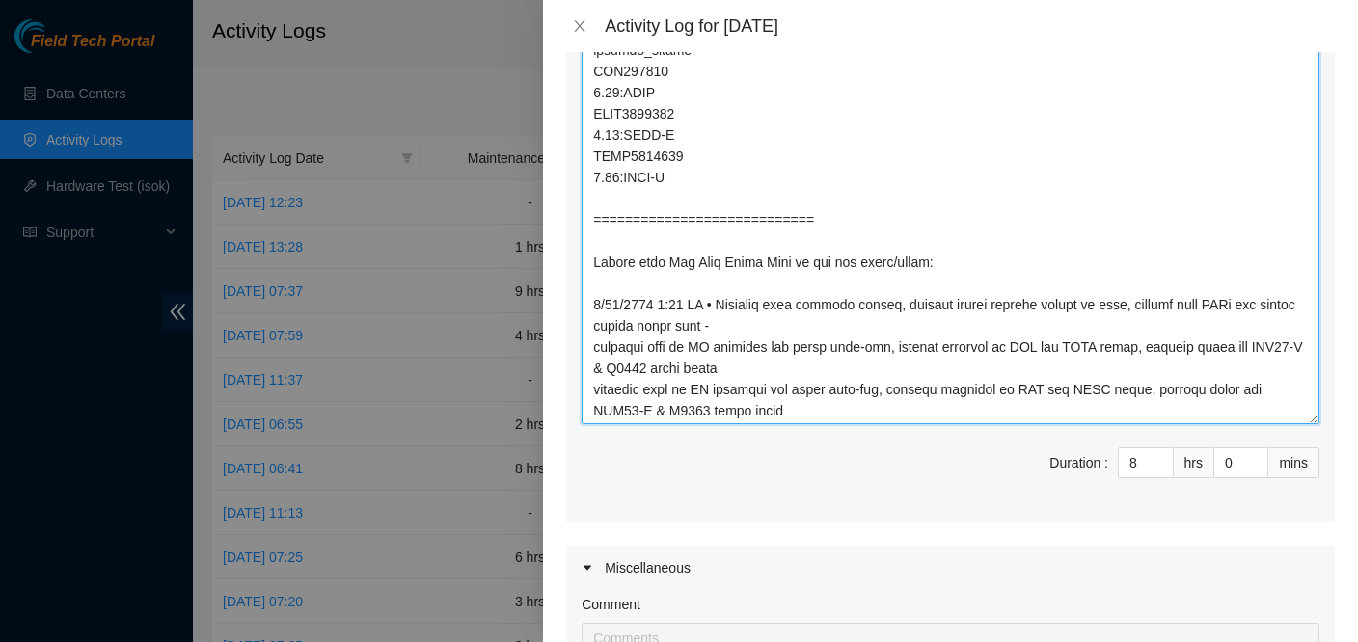
scroll to position [662, 0]
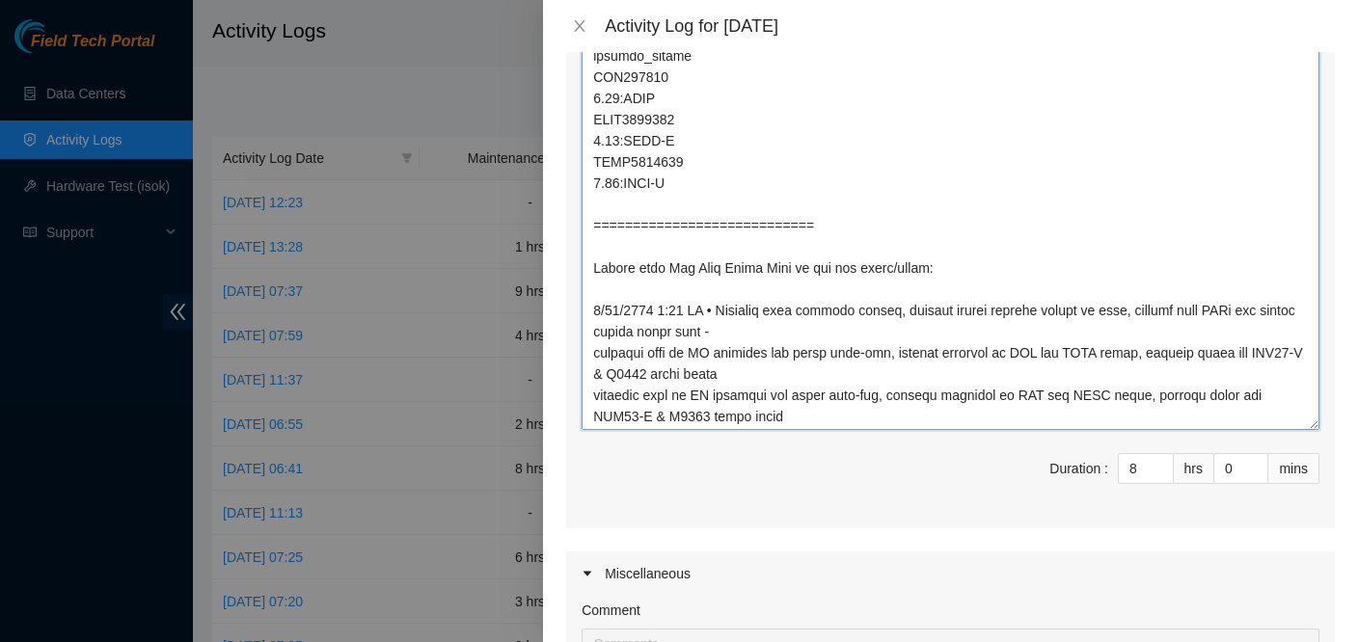
drag, startPoint x: 897, startPoint y: 268, endPoint x: 942, endPoint y: 267, distance: 44.4
click at [942, 267] on textarea "Comment" at bounding box center [951, 183] width 738 height 494
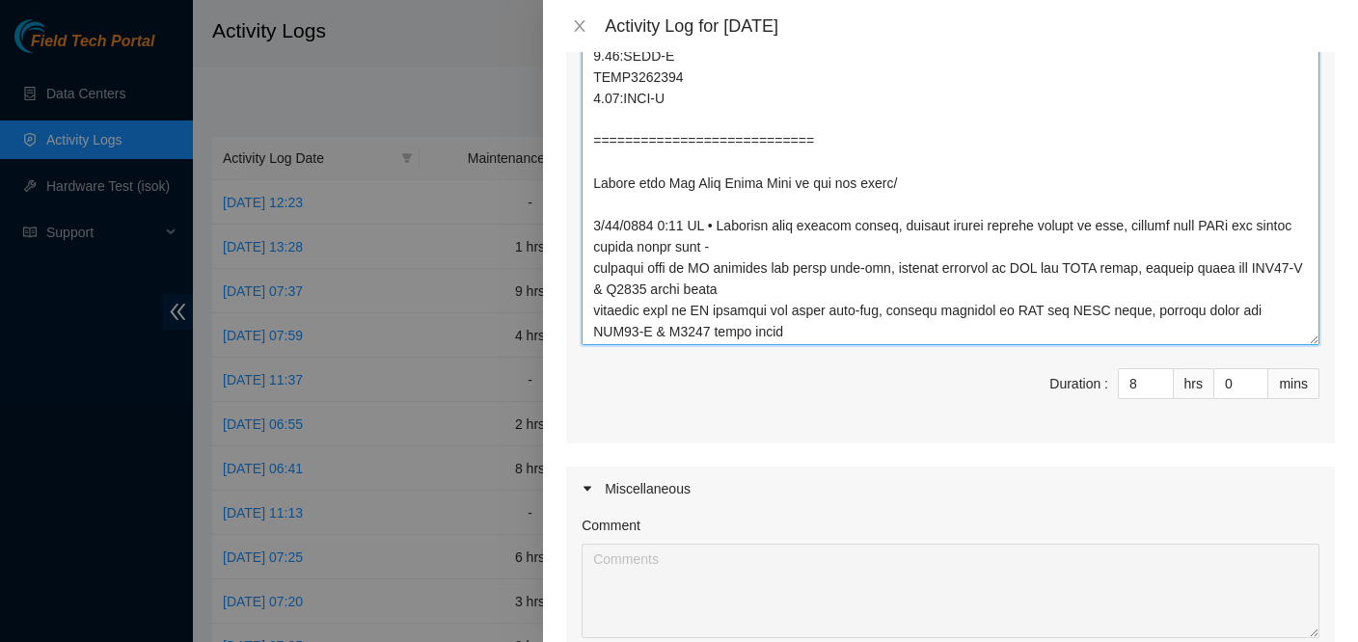
scroll to position [758, 0]
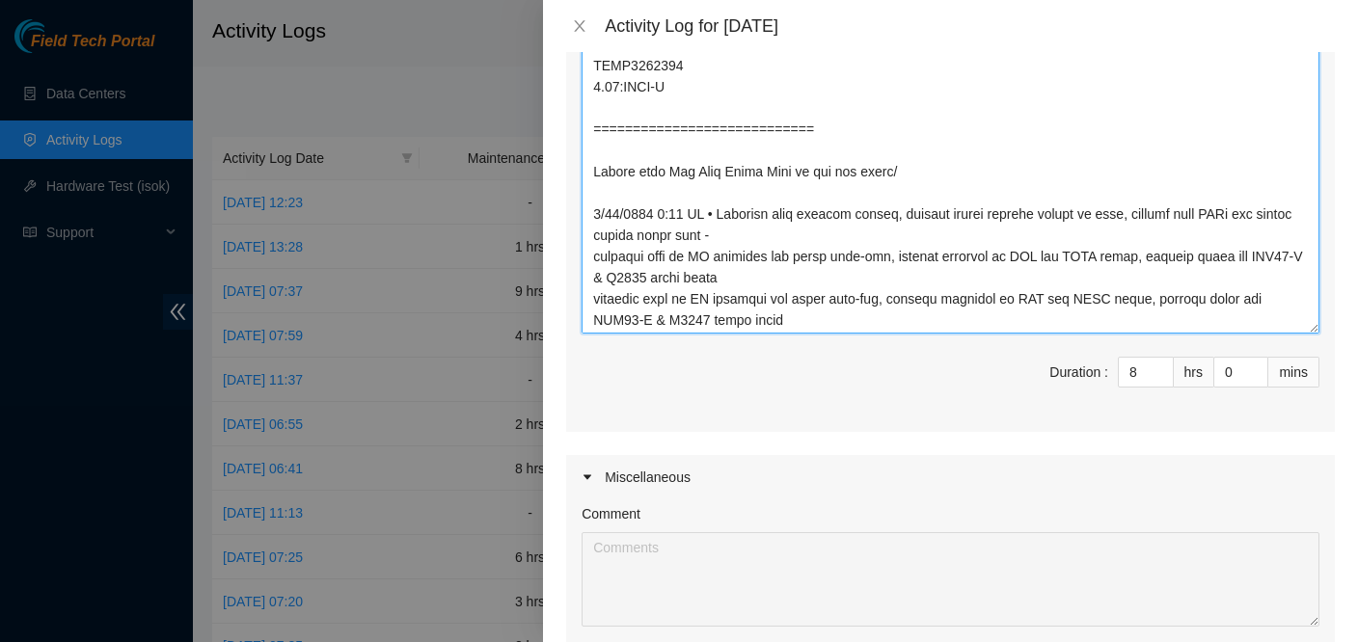
drag, startPoint x: 707, startPoint y: 211, endPoint x: 595, endPoint y: 202, distance: 112.3
click at [595, 202] on textarea "Comment" at bounding box center [951, 87] width 738 height 494
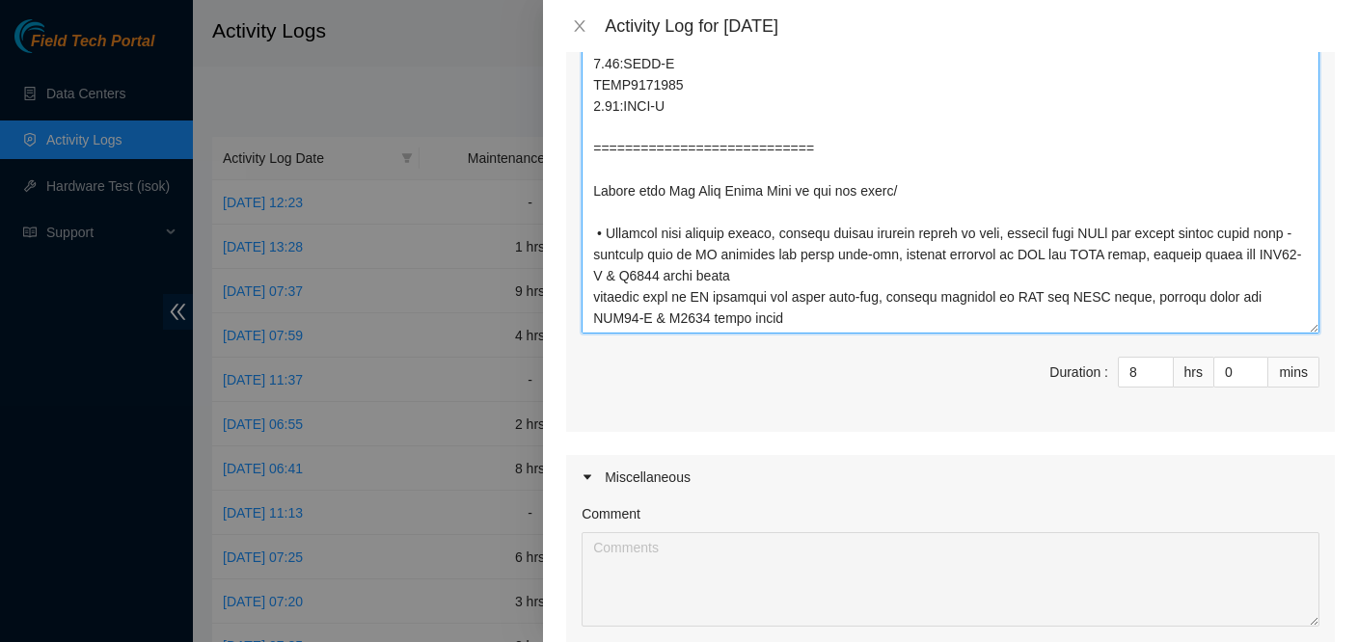
click at [592, 212] on textarea "Comment" at bounding box center [951, 87] width 738 height 494
click at [589, 257] on textarea "Comment" at bounding box center [951, 87] width 738 height 494
paste textarea "•"
click at [627, 240] on textarea "Comment" at bounding box center [951, 87] width 738 height 494
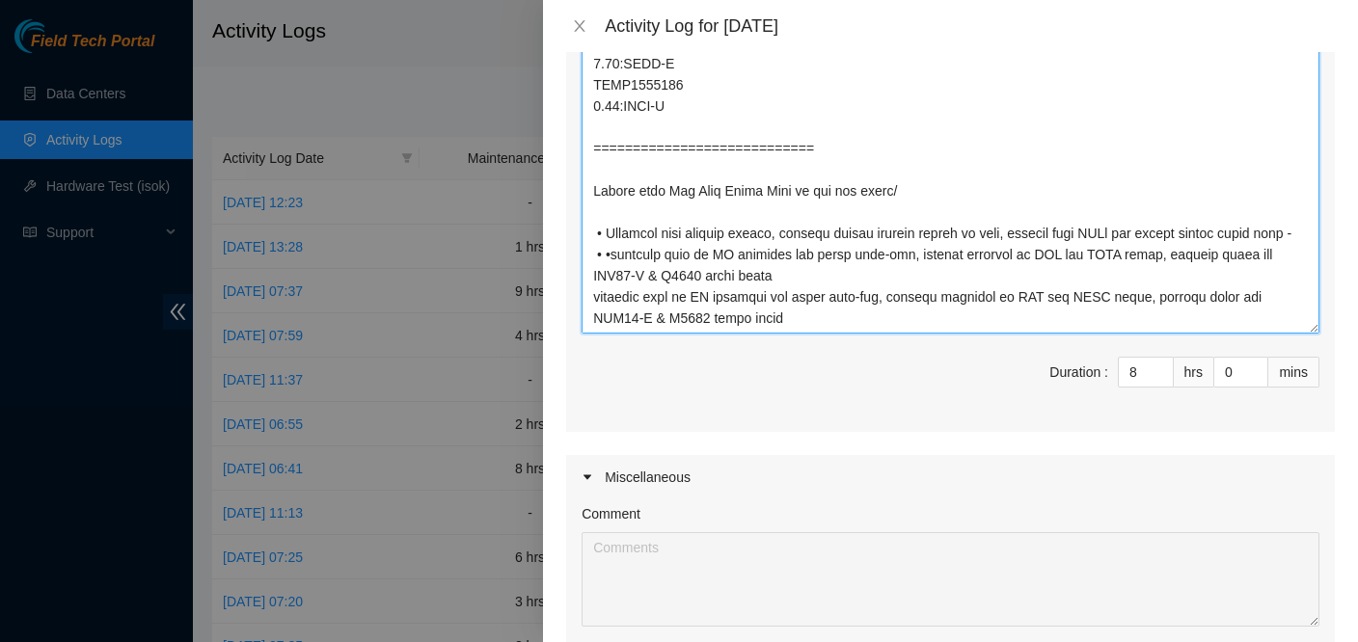
click at [646, 308] on textarea "Comment" at bounding box center [951, 87] width 738 height 494
click at [604, 248] on textarea "Comment" at bounding box center [951, 87] width 738 height 494
click at [591, 297] on textarea "Comment" at bounding box center [951, 87] width 738 height 494
paste textarea "•"
click at [604, 252] on textarea "Comment" at bounding box center [951, 87] width 738 height 494
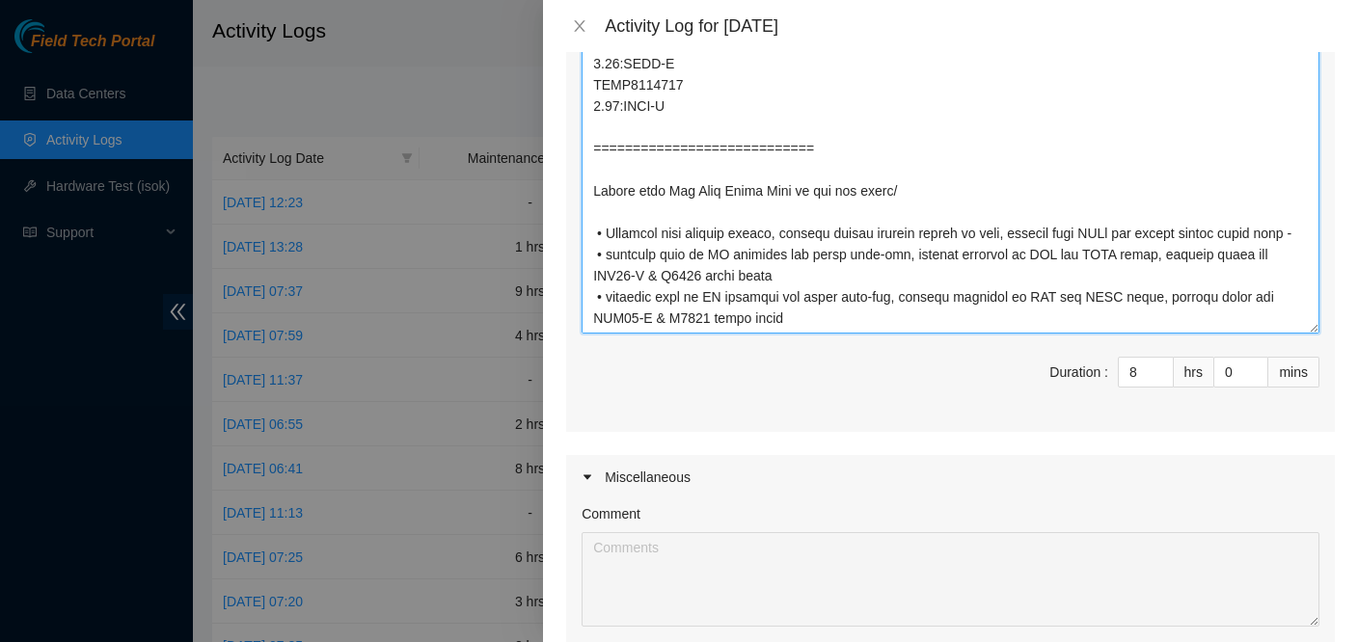
click at [806, 316] on textarea "Comment" at bounding box center [951, 87] width 738 height 494
click at [778, 278] on textarea "Comment" at bounding box center [951, 87] width 738 height 494
drag, startPoint x: 1241, startPoint y: 250, endPoint x: 1249, endPoint y: 256, distance: 10.4
click at [1242, 250] on textarea "Comment" at bounding box center [951, 87] width 738 height 494
click at [1234, 255] on textarea "Comment" at bounding box center [951, 87] width 738 height 494
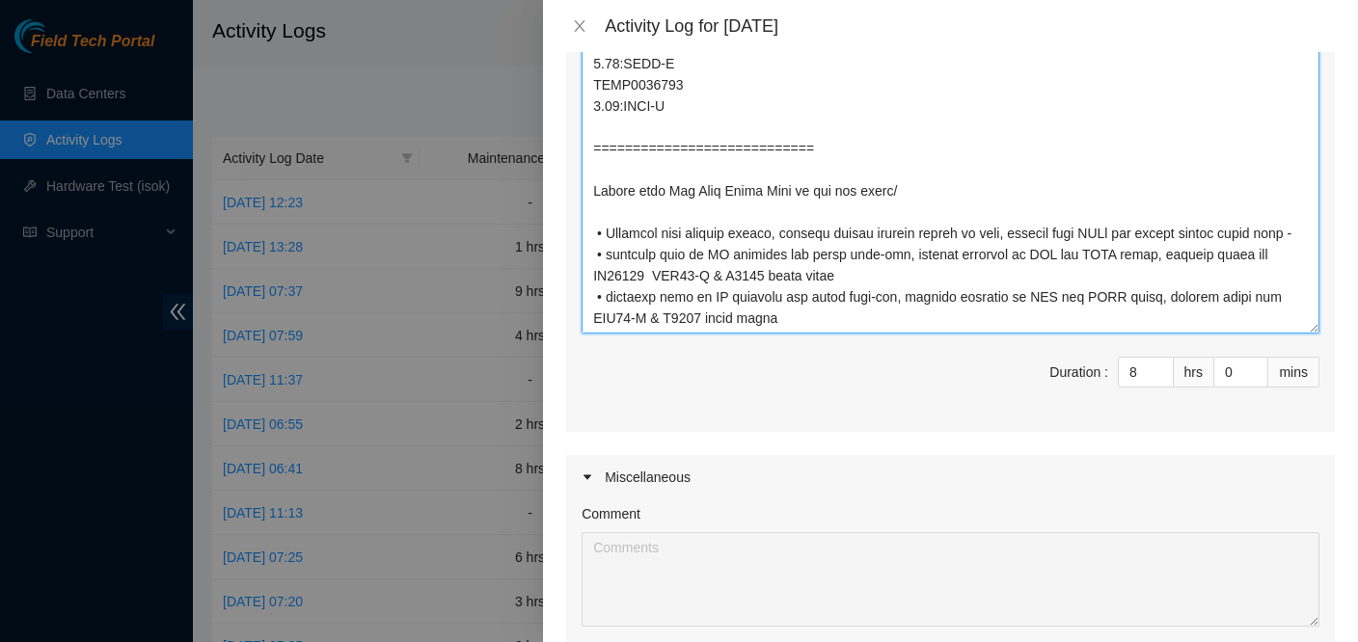
click at [831, 324] on textarea "Comment" at bounding box center [951, 87] width 738 height 494
drag, startPoint x: 589, startPoint y: 295, endPoint x: 773, endPoint y: 316, distance: 184.5
click at [773, 316] on textarea "Comment" at bounding box center [951, 87] width 738 height 494
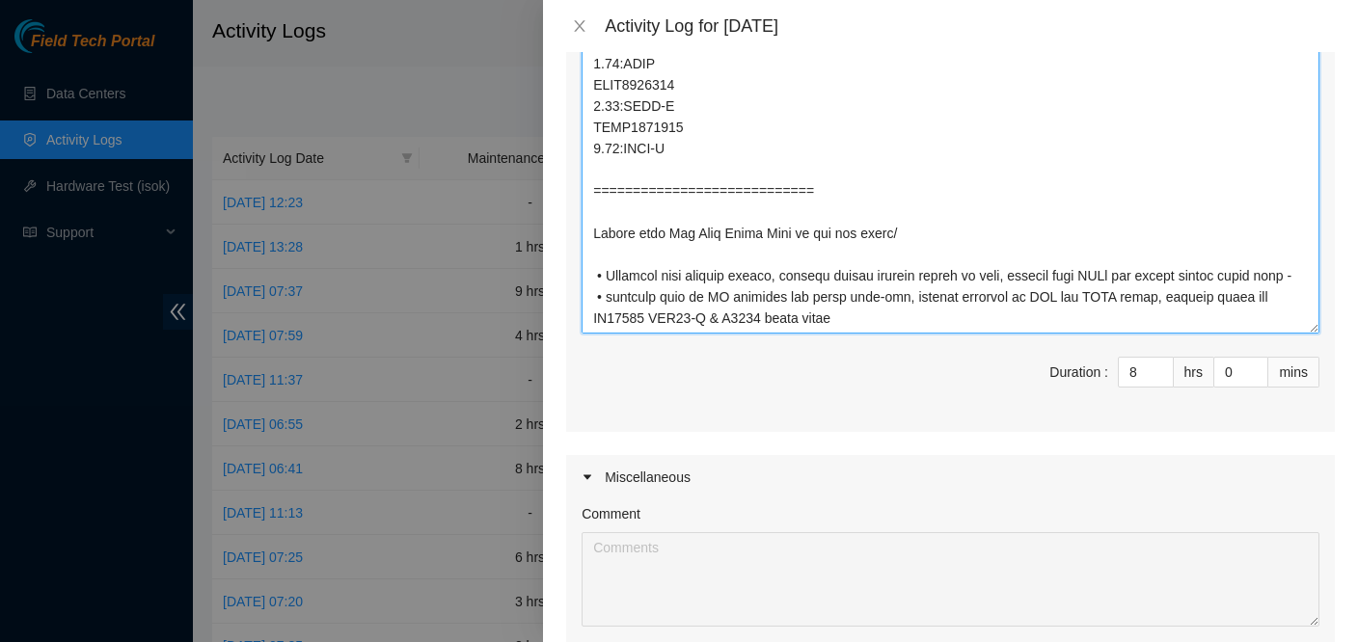
scroll to position [800, 0]
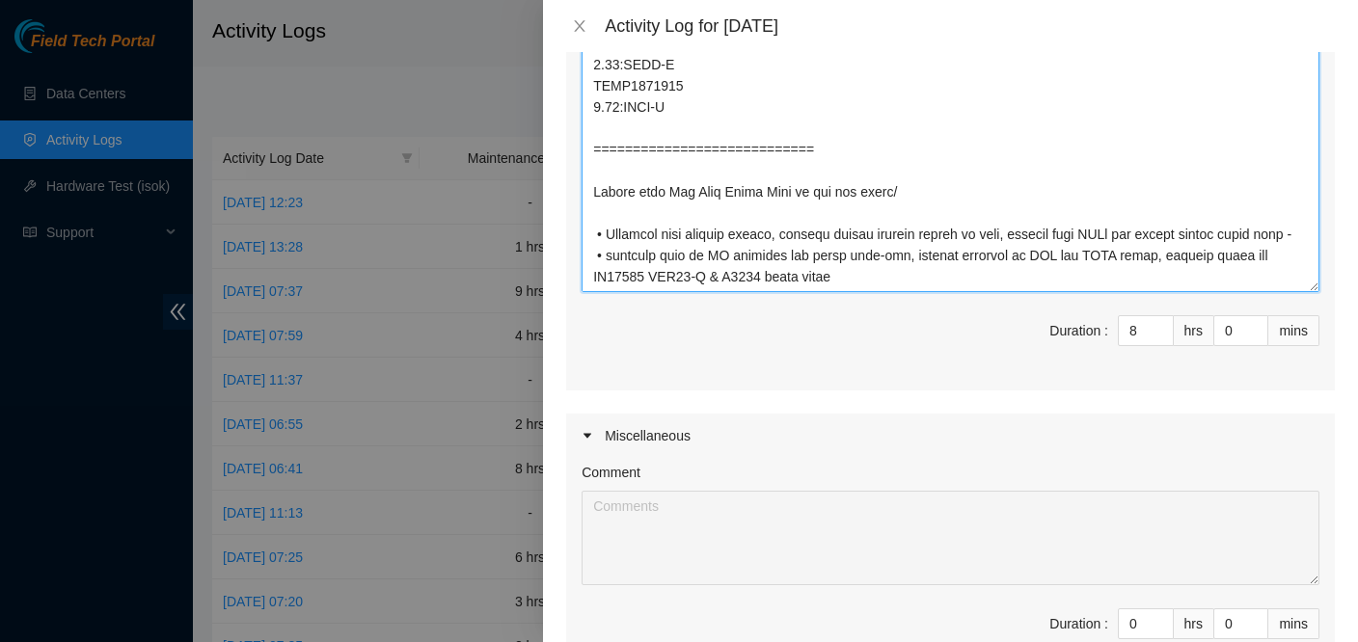
paste textarea "ran all prepared fiber"
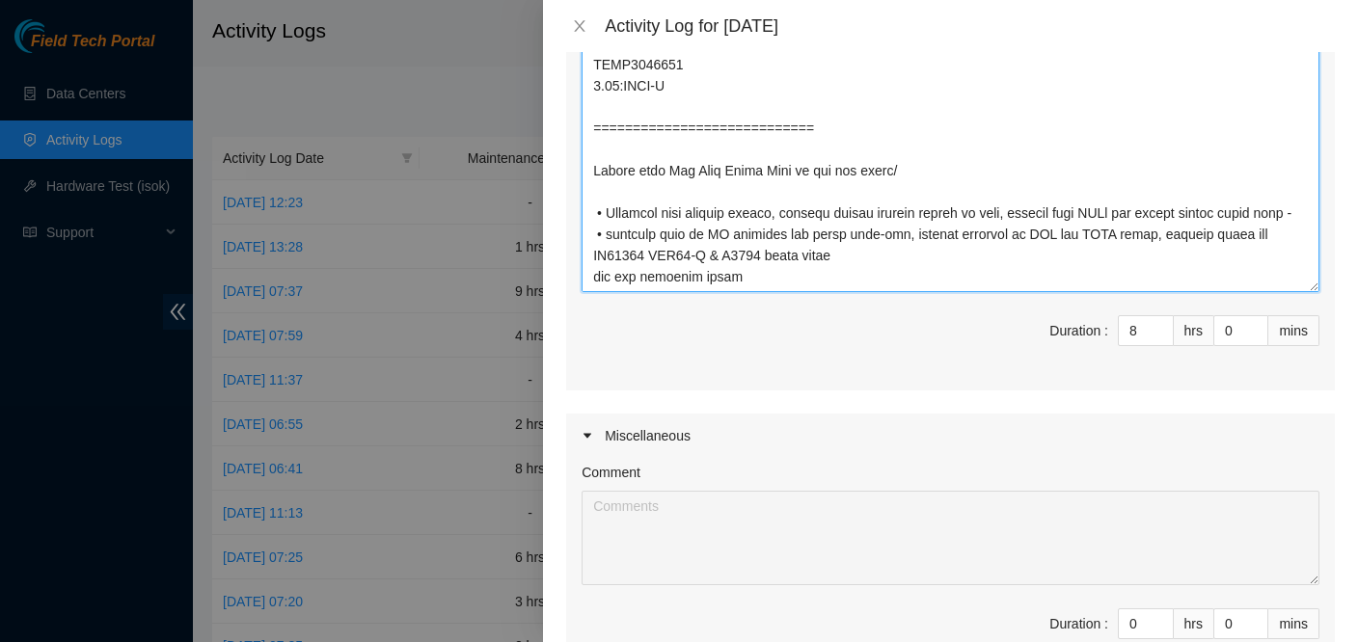
scroll to position [779, 0]
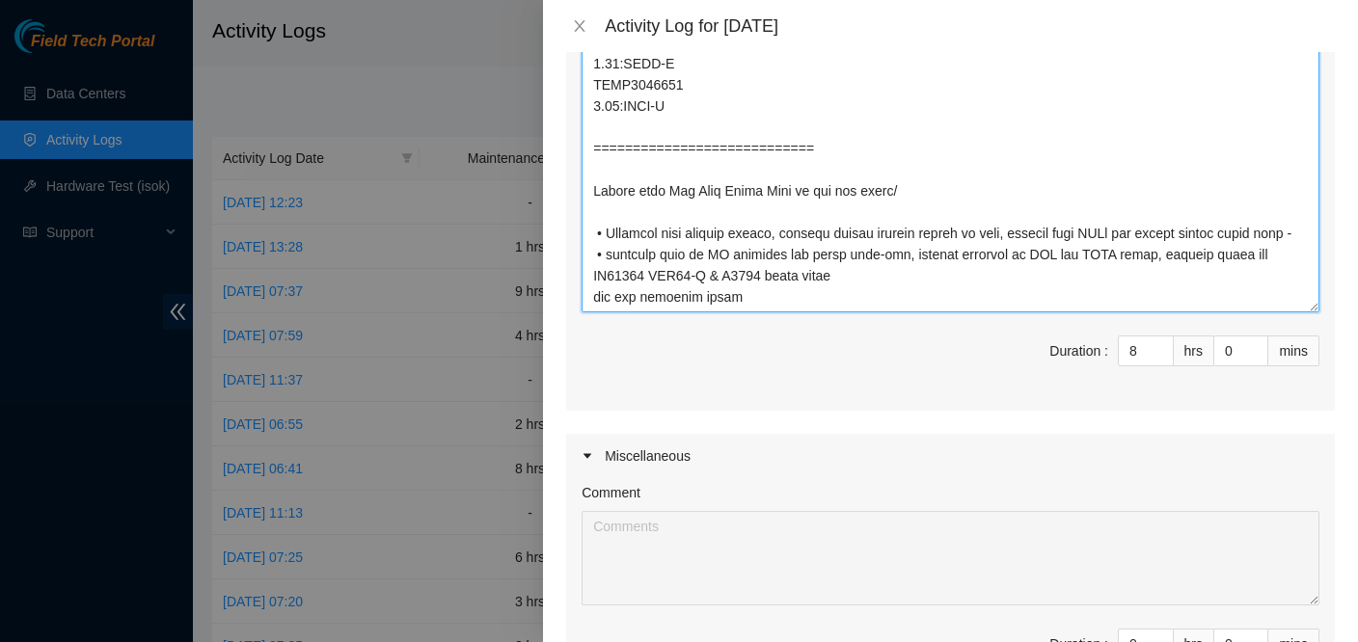
drag, startPoint x: 603, startPoint y: 254, endPoint x: 592, endPoint y: 254, distance: 10.6
click at [592, 254] on textarea "Comment" at bounding box center [951, 66] width 738 height 494
click at [588, 298] on textarea "Comment" at bounding box center [951, 66] width 738 height 494
paste textarea "•"
click at [779, 302] on textarea "Comment" at bounding box center [951, 66] width 738 height 494
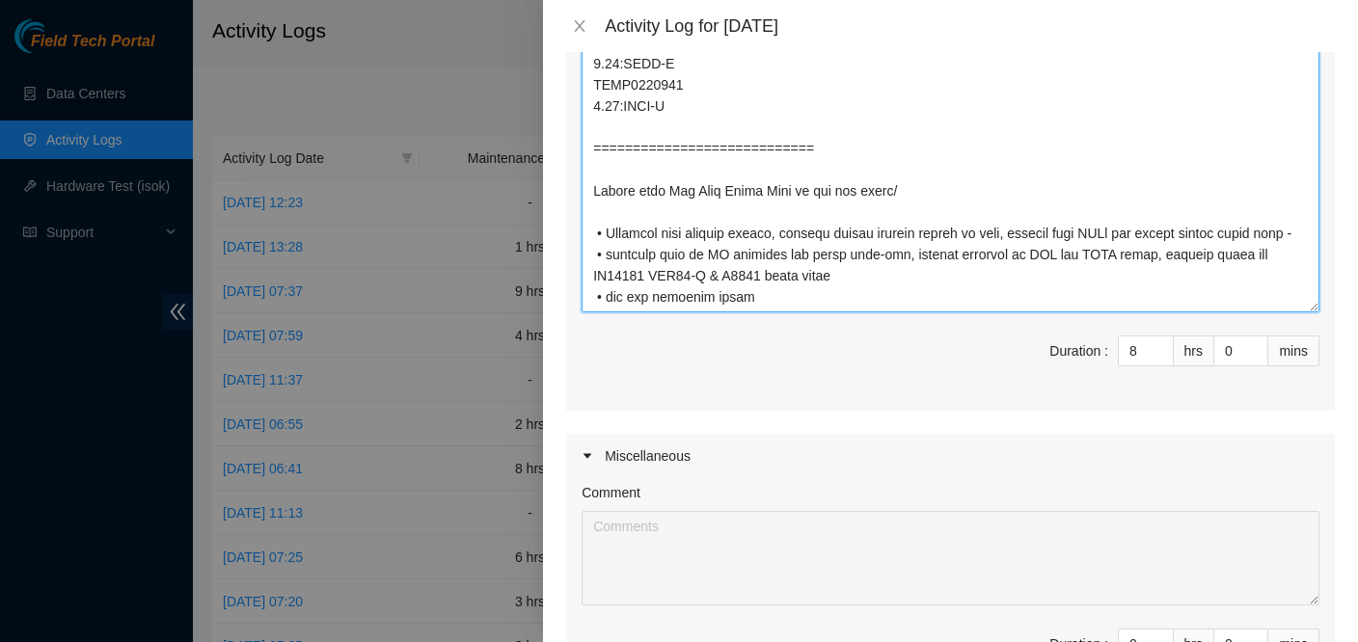
click at [604, 297] on textarea "Comment" at bounding box center [951, 66] width 738 height 494
click at [608, 255] on textarea "Comment" at bounding box center [951, 66] width 738 height 494
click at [864, 304] on textarea "Comment" at bounding box center [951, 66] width 738 height 494
drag, startPoint x: 604, startPoint y: 281, endPoint x: 582, endPoint y: 279, distance: 22.3
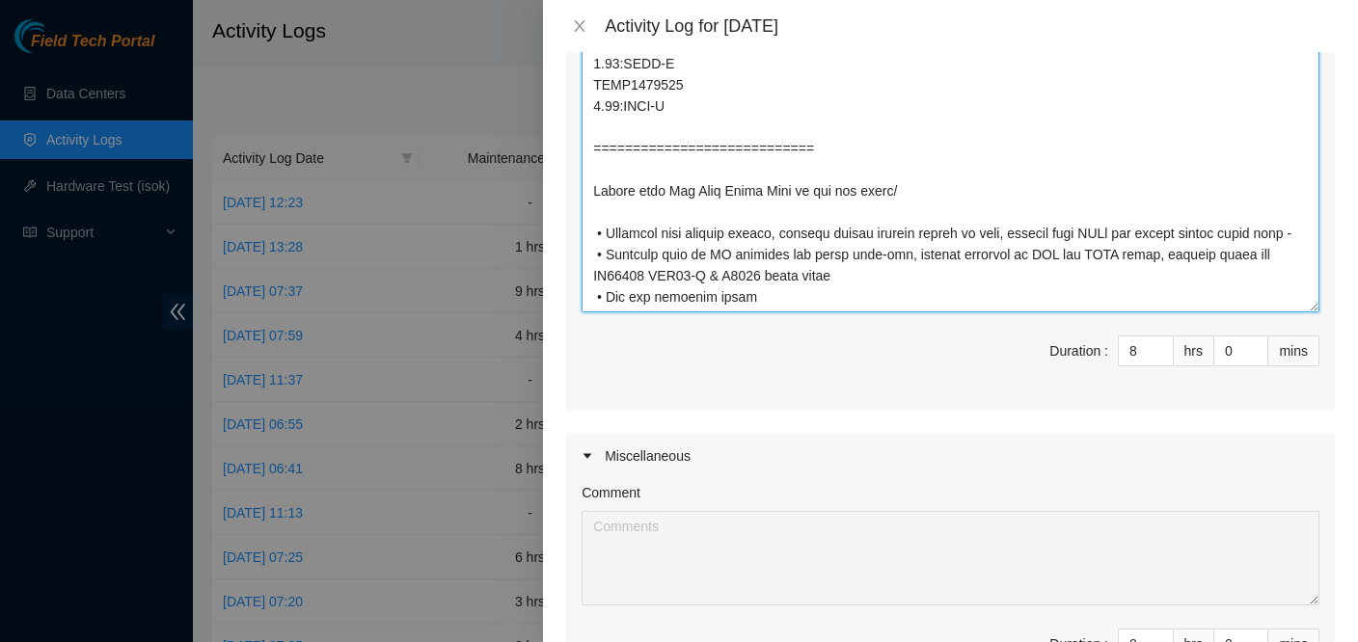
click at [582, 279] on textarea "Comment" at bounding box center [951, 66] width 738 height 494
click at [595, 294] on textarea "Comment" at bounding box center [951, 66] width 738 height 494
paste textarea "•"
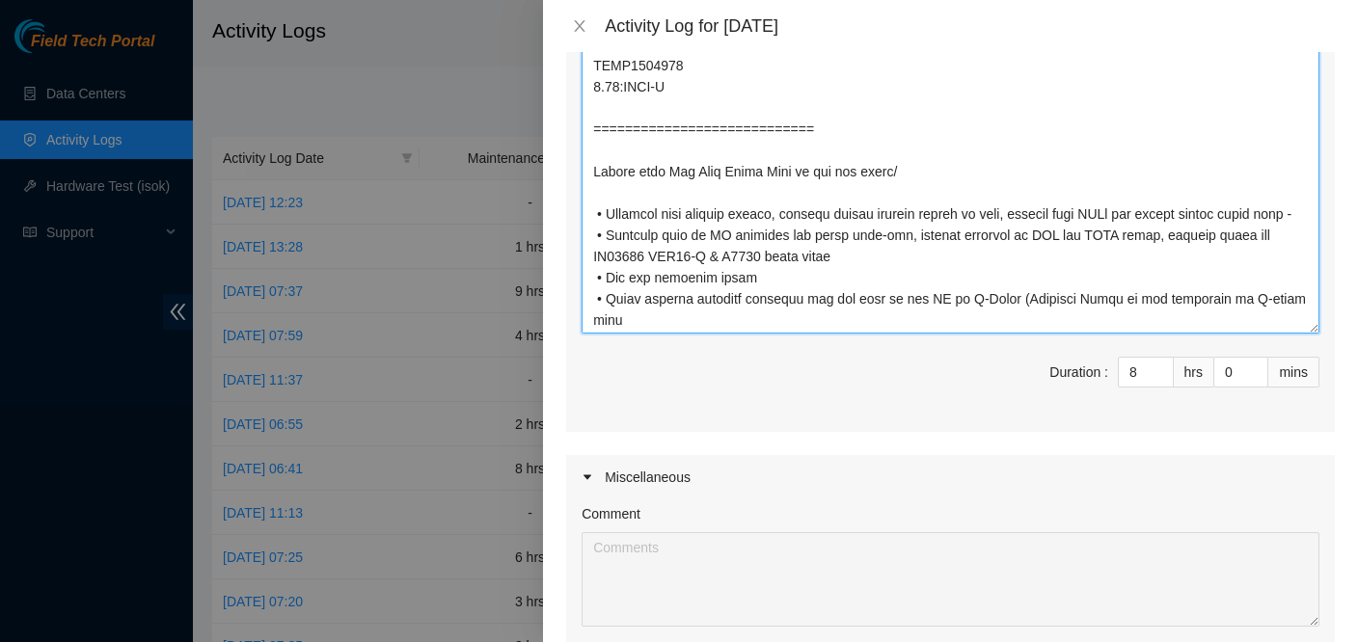
scroll to position [3541, 0]
drag, startPoint x: 596, startPoint y: 306, endPoint x: 673, endPoint y: 319, distance: 78.3
click at [673, 319] on textarea "Comment" at bounding box center [951, 87] width 738 height 494
drag, startPoint x: 588, startPoint y: 184, endPoint x: 642, endPoint y: 150, distance: 63.4
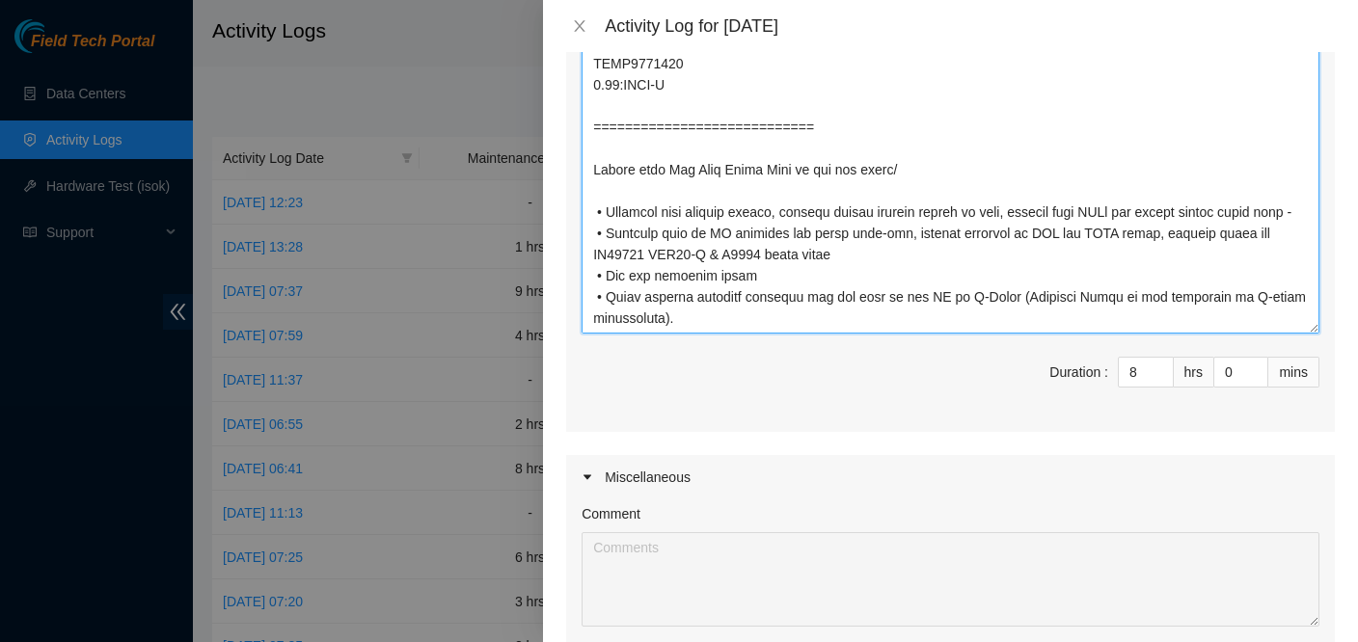
click at [803, 326] on textarea "Comment" at bounding box center [951, 87] width 738 height 494
click at [596, 133] on textarea "Comment" at bounding box center [951, 87] width 738 height 494
drag, startPoint x: 587, startPoint y: 135, endPoint x: 769, endPoint y: 313, distance: 254.5
click at [769, 313] on textarea "Comment" at bounding box center [951, 87] width 738 height 494
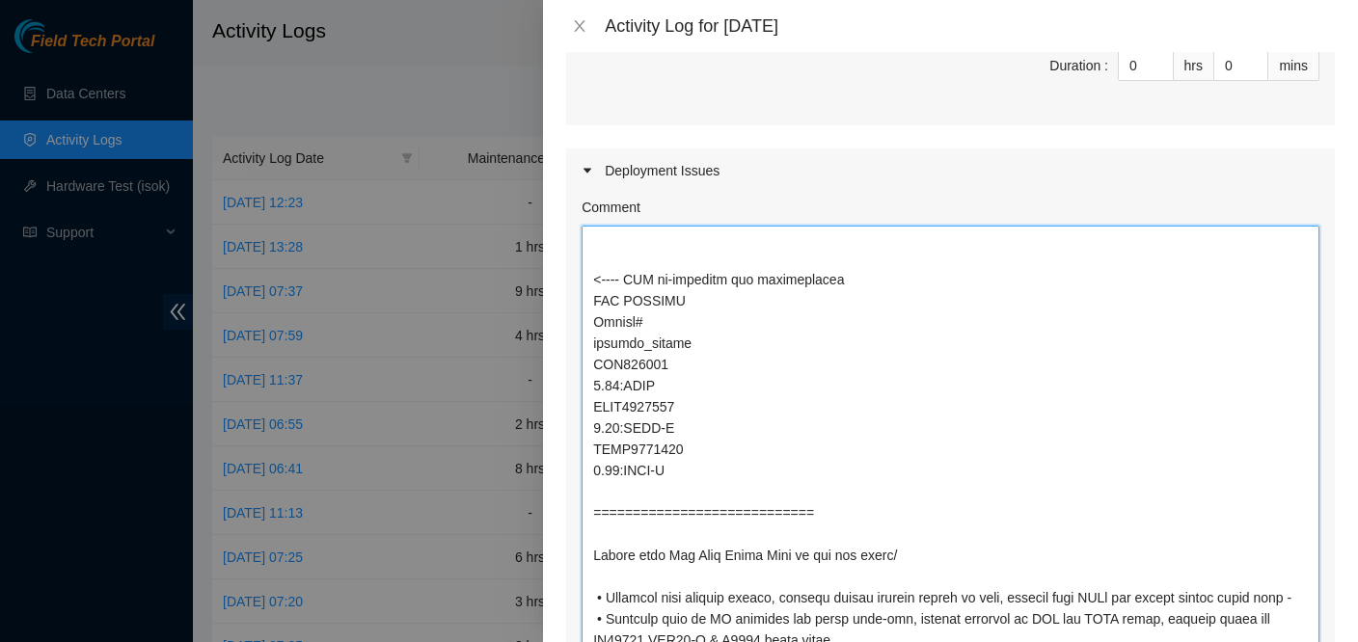
click at [900, 358] on textarea "Comment" at bounding box center [951, 473] width 738 height 494
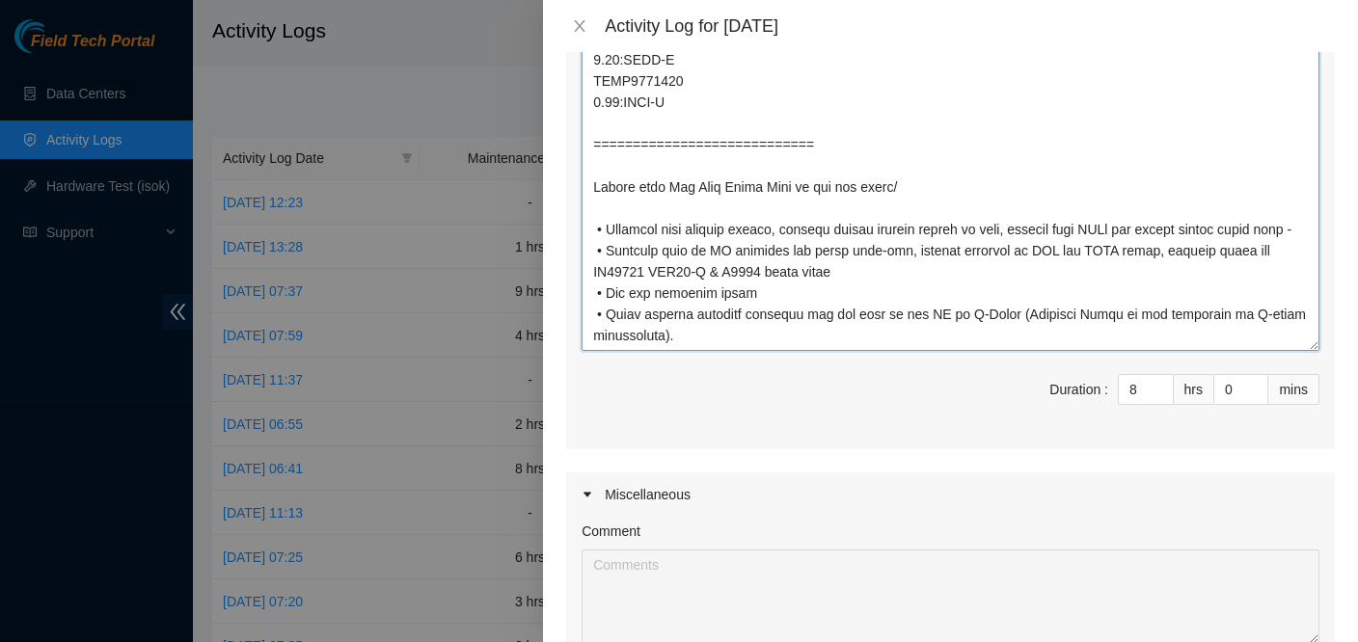
scroll to position [772, 0]
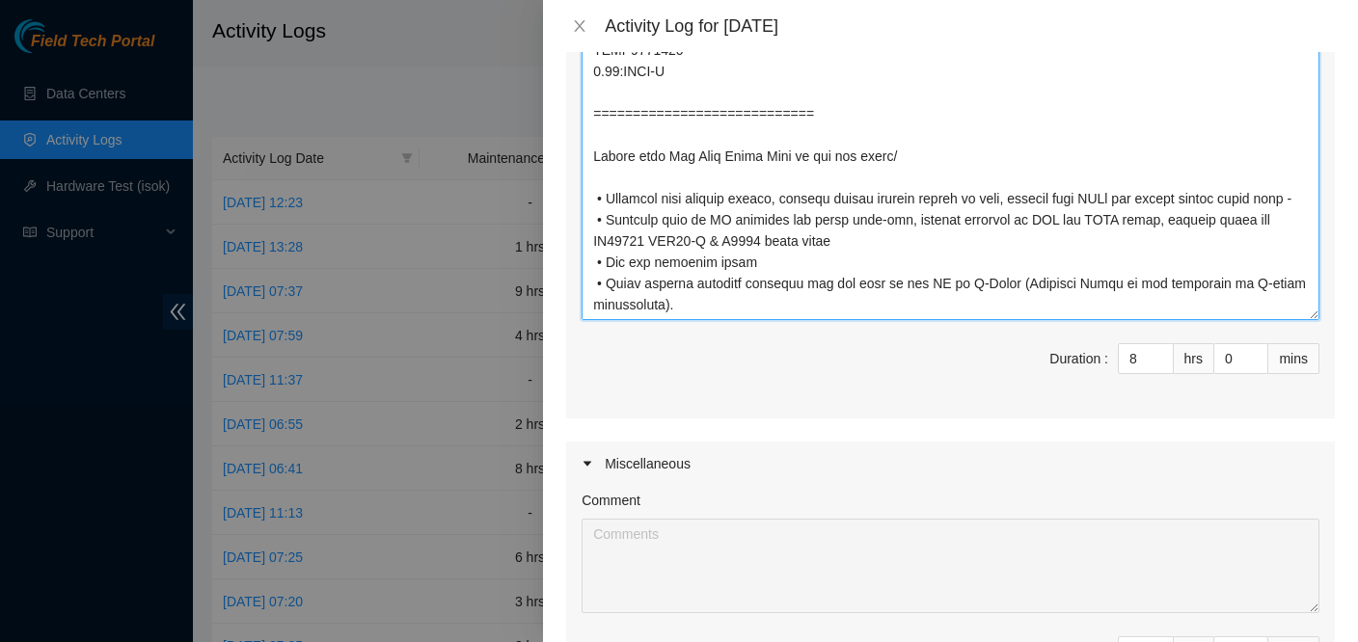
click at [675, 302] on textarea "Comment" at bounding box center [951, 73] width 738 height 494
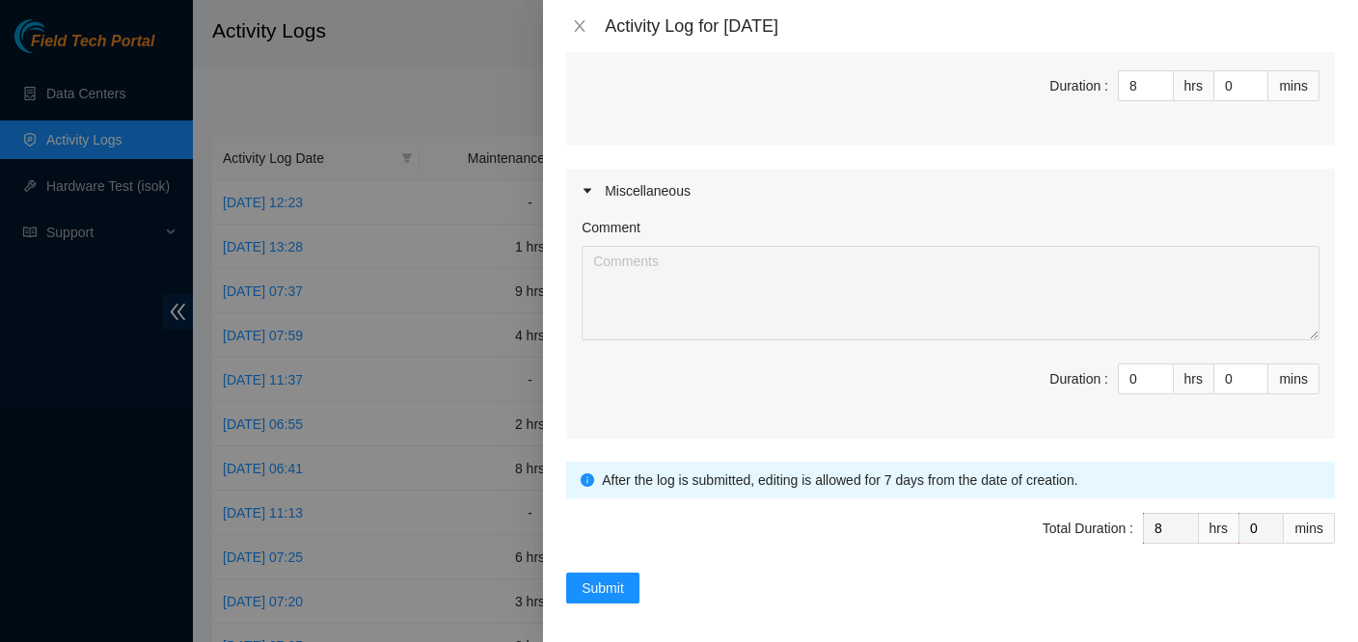
scroll to position [1048, 0]
type textarea "FIBER / RACK PREPERATION - DP77026: Cable flag labels SDC53-C-R7C2 r10a.tor112.…"
click at [602, 578] on span "Submit" at bounding box center [603, 585] width 42 height 21
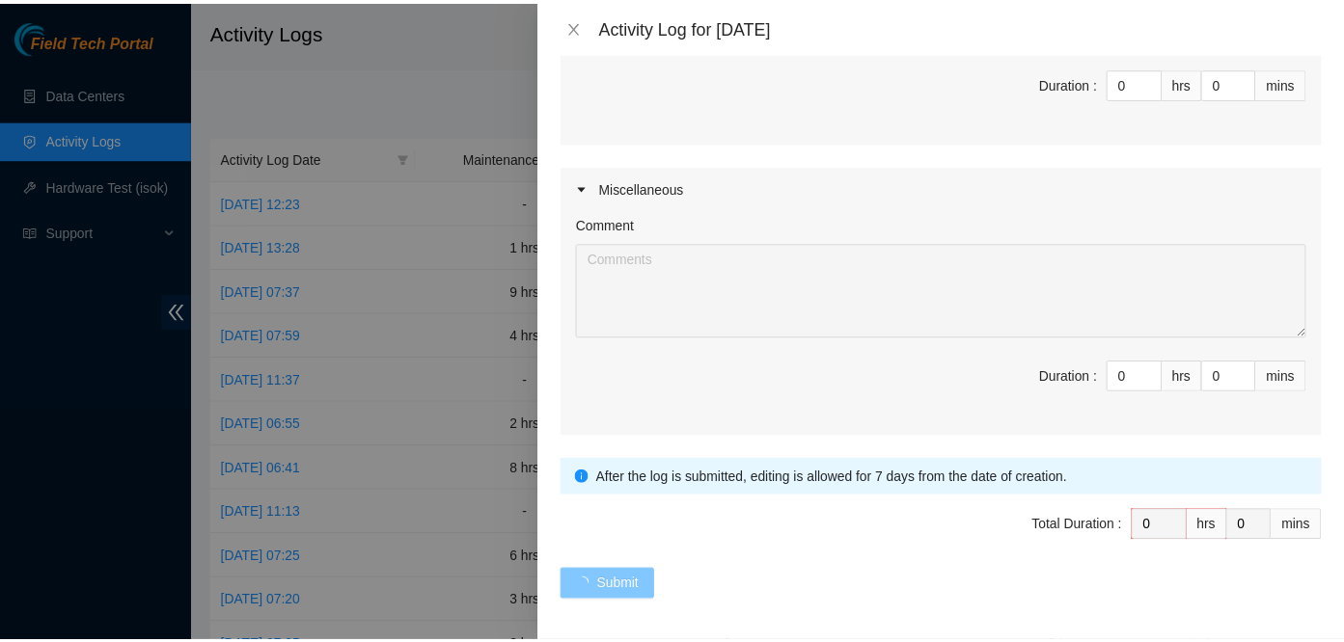
scroll to position [0, 0]
